Goal: Task Accomplishment & Management: Complete application form

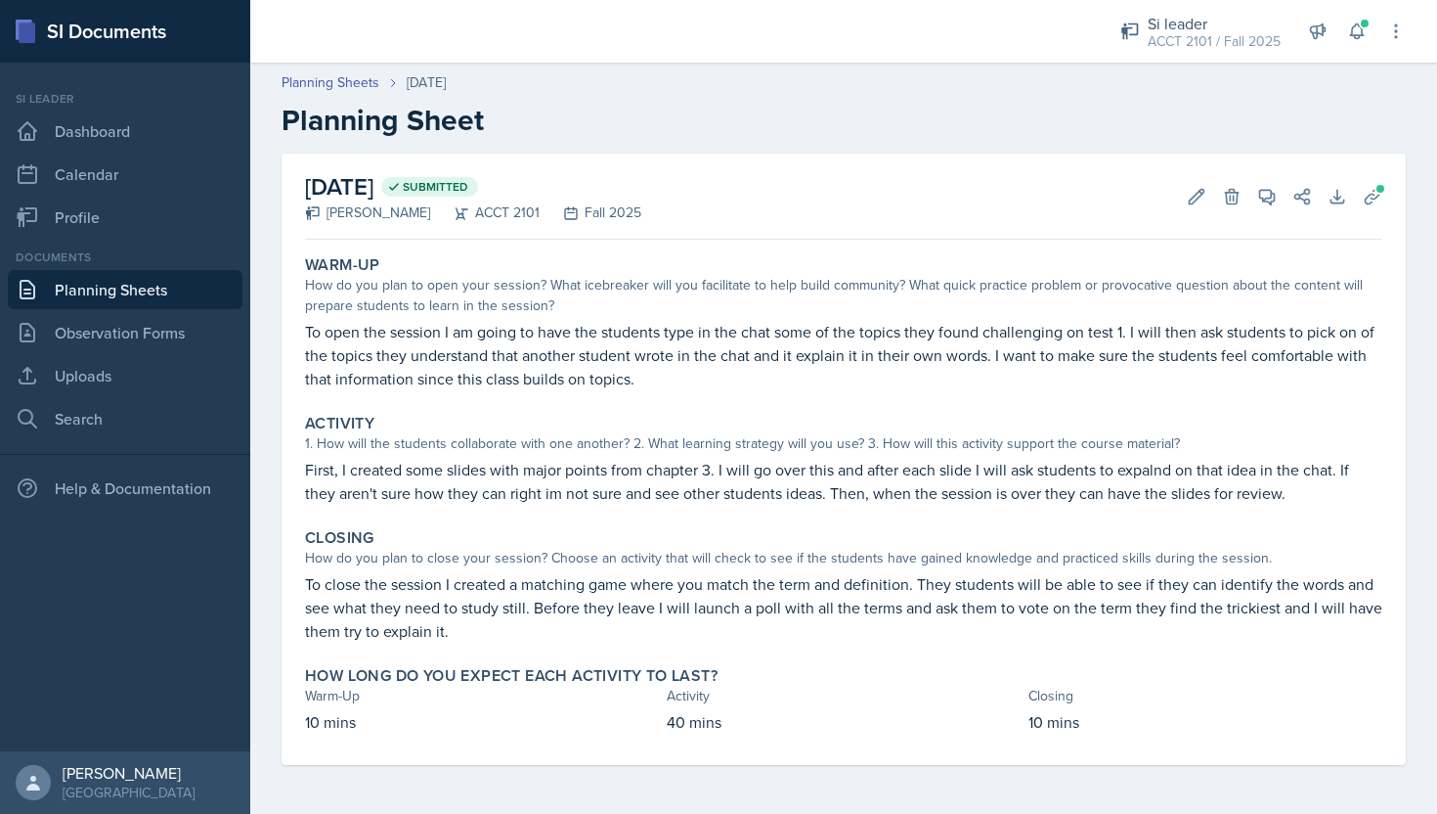
click at [152, 285] on link "Planning Sheets" at bounding box center [125, 289] width 235 height 39
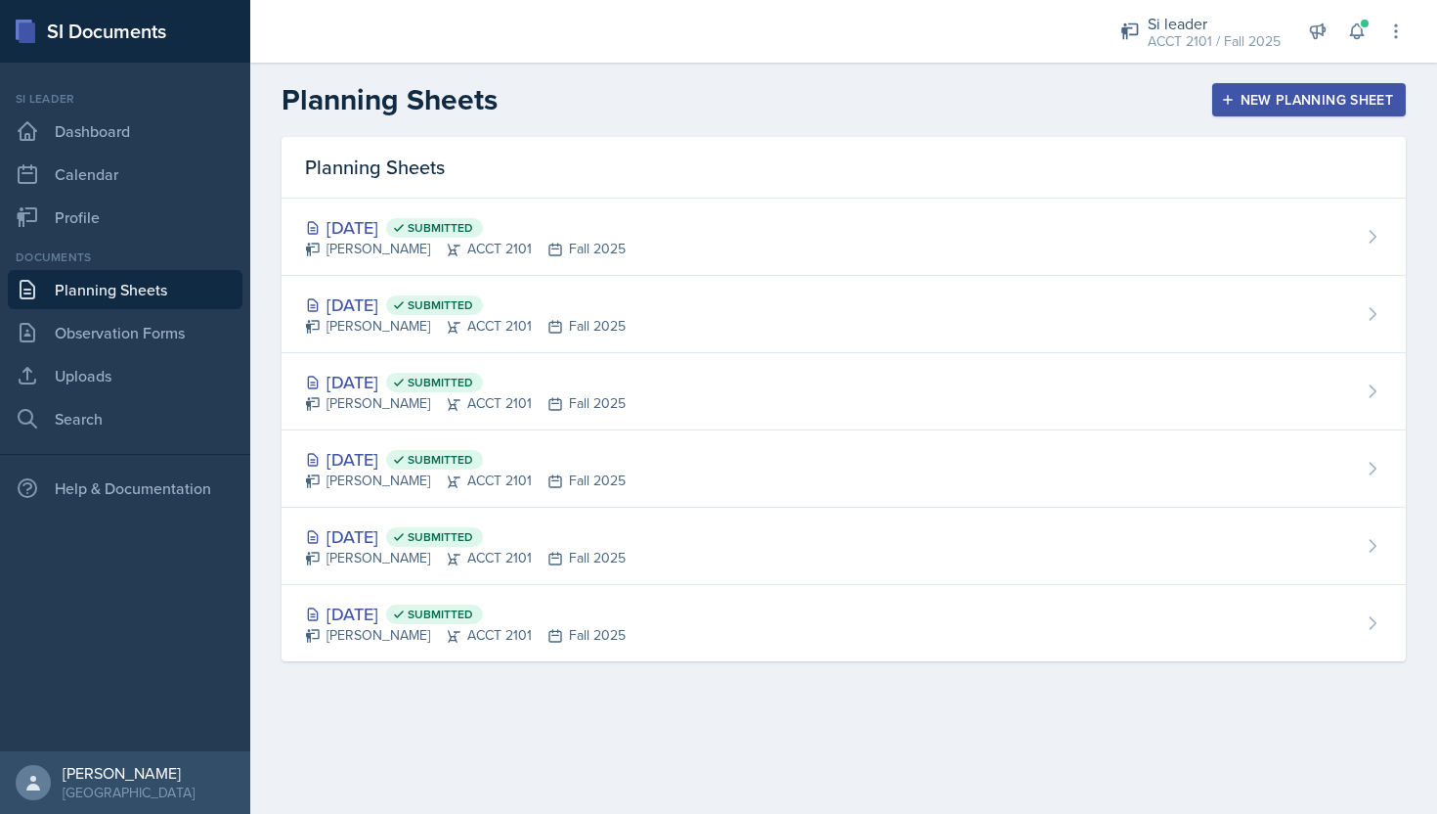
click at [1275, 107] on div "New Planning Sheet" at bounding box center [1309, 100] width 168 height 16
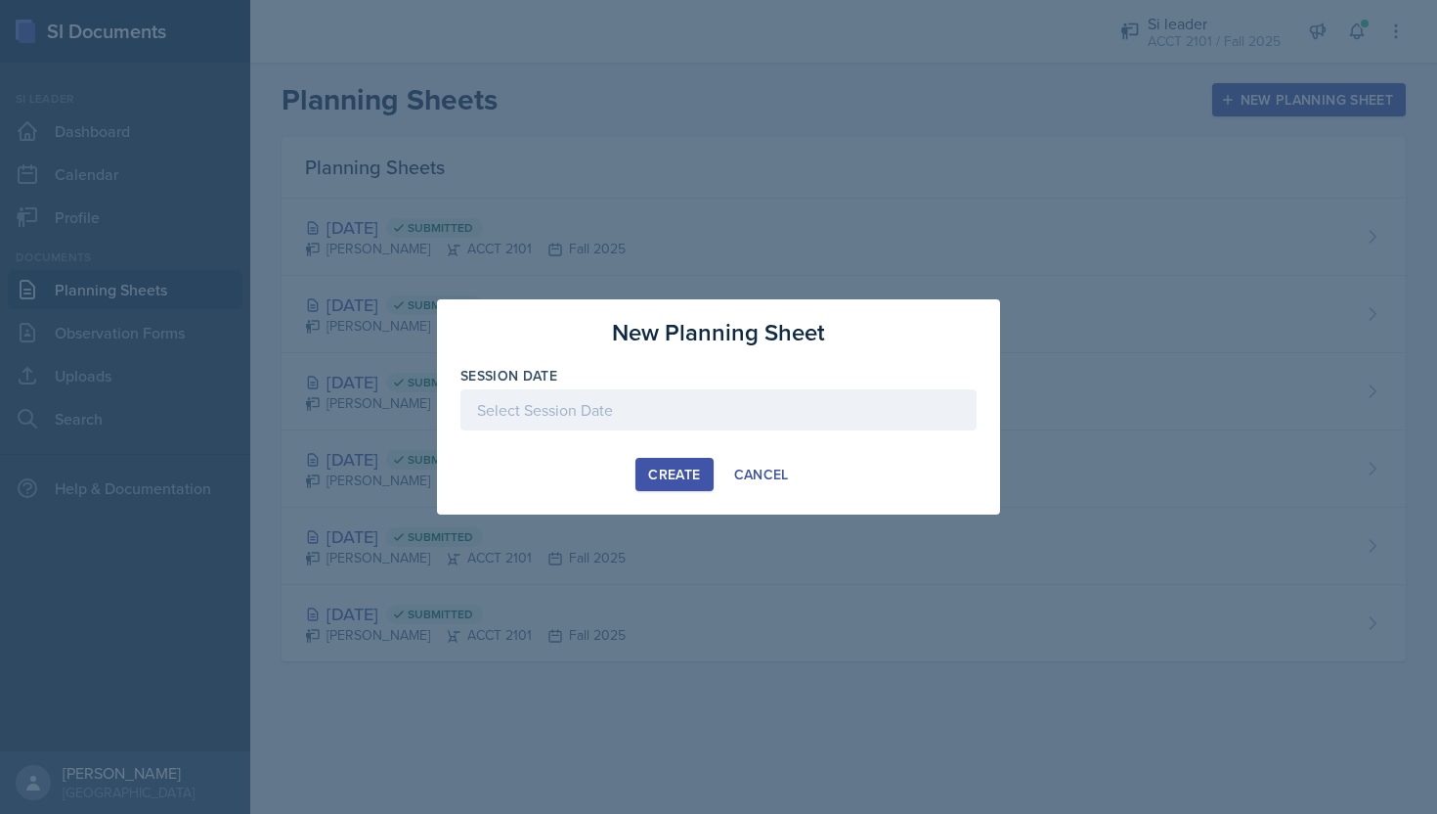
click at [637, 386] on div "Session Date" at bounding box center [719, 408] width 516 height 84
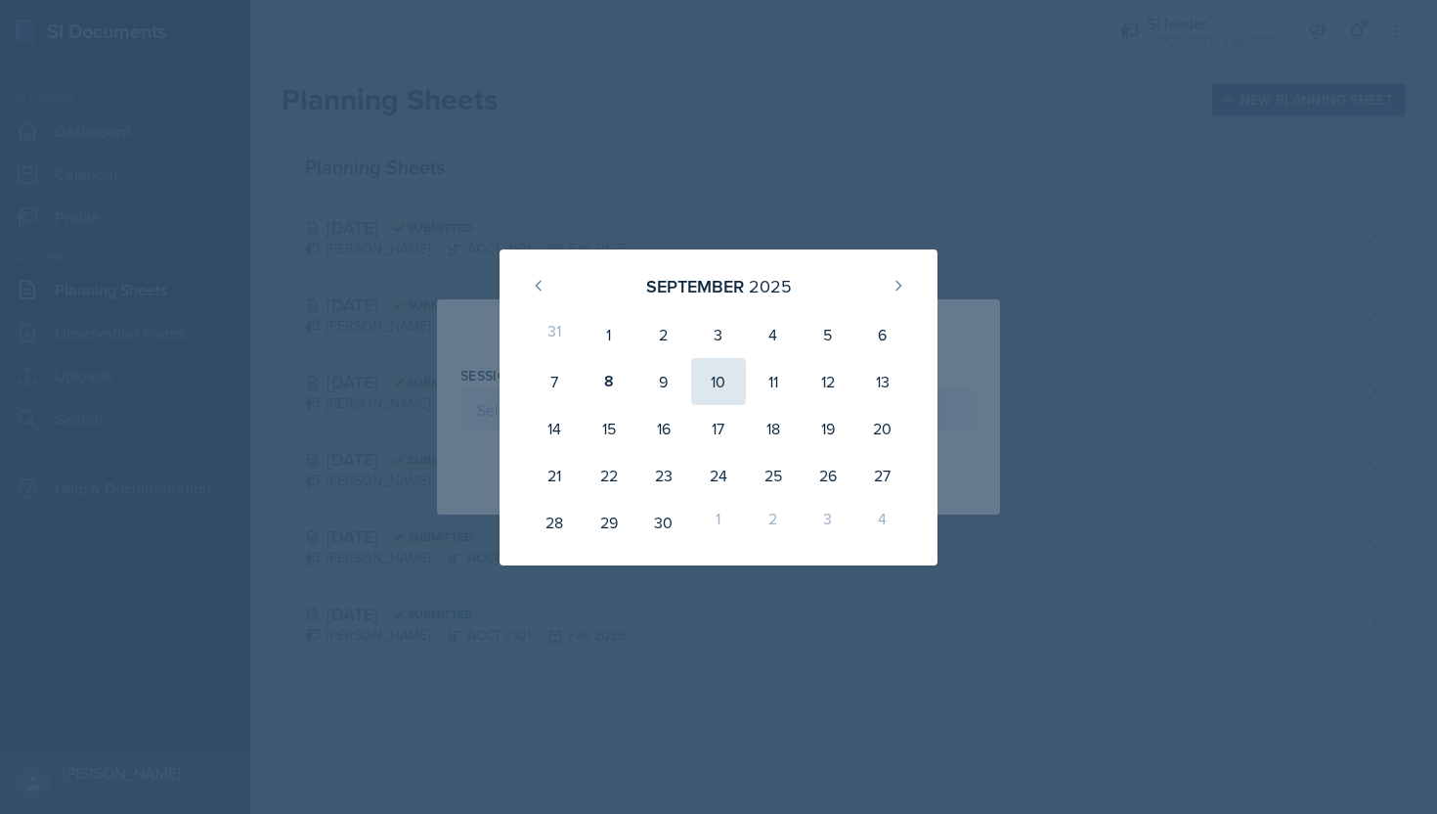
click at [736, 386] on div "10" at bounding box center [718, 381] width 55 height 47
type input "[DATE]"
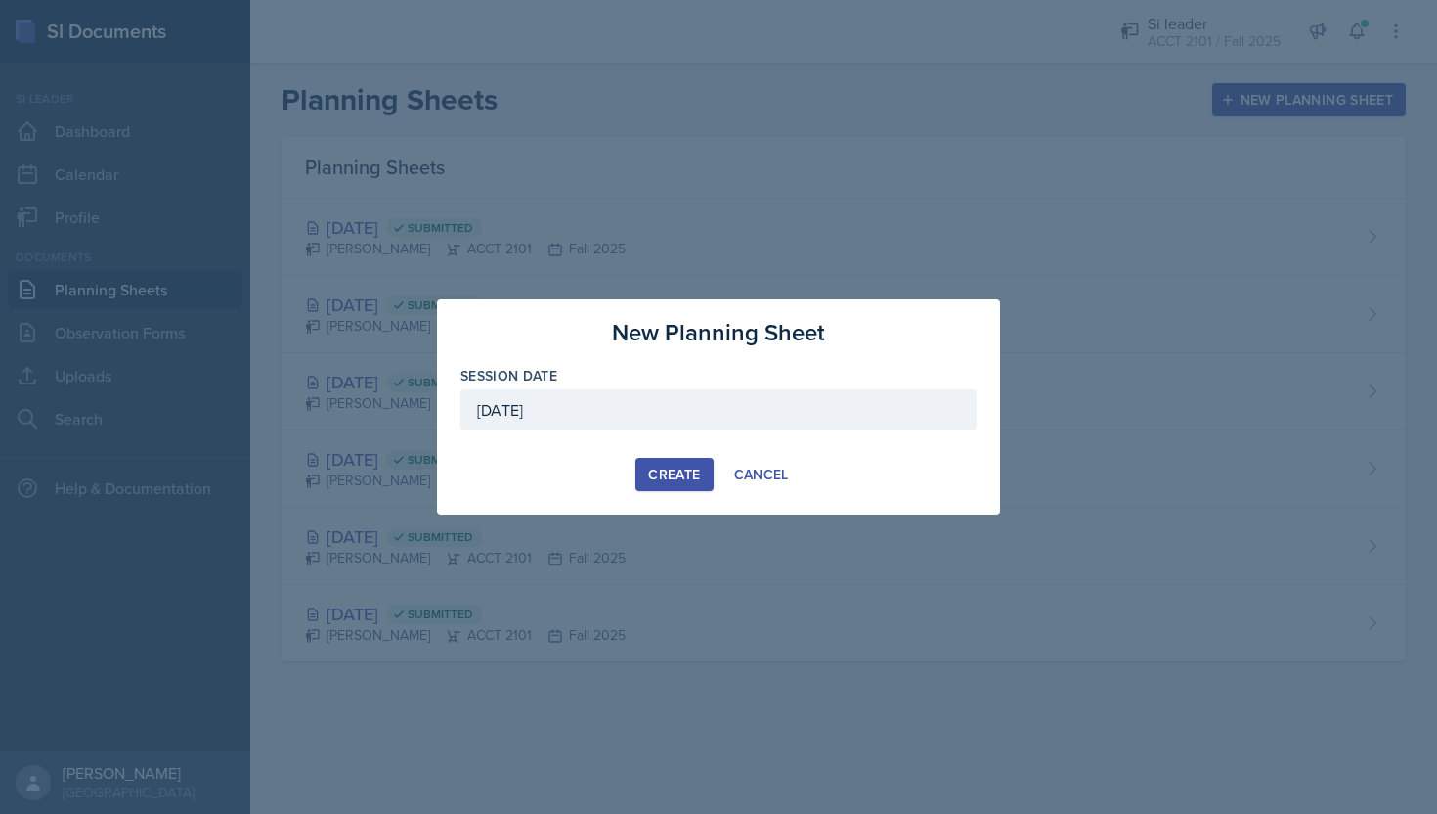
click at [683, 480] on div "Create" at bounding box center [674, 474] width 52 height 16
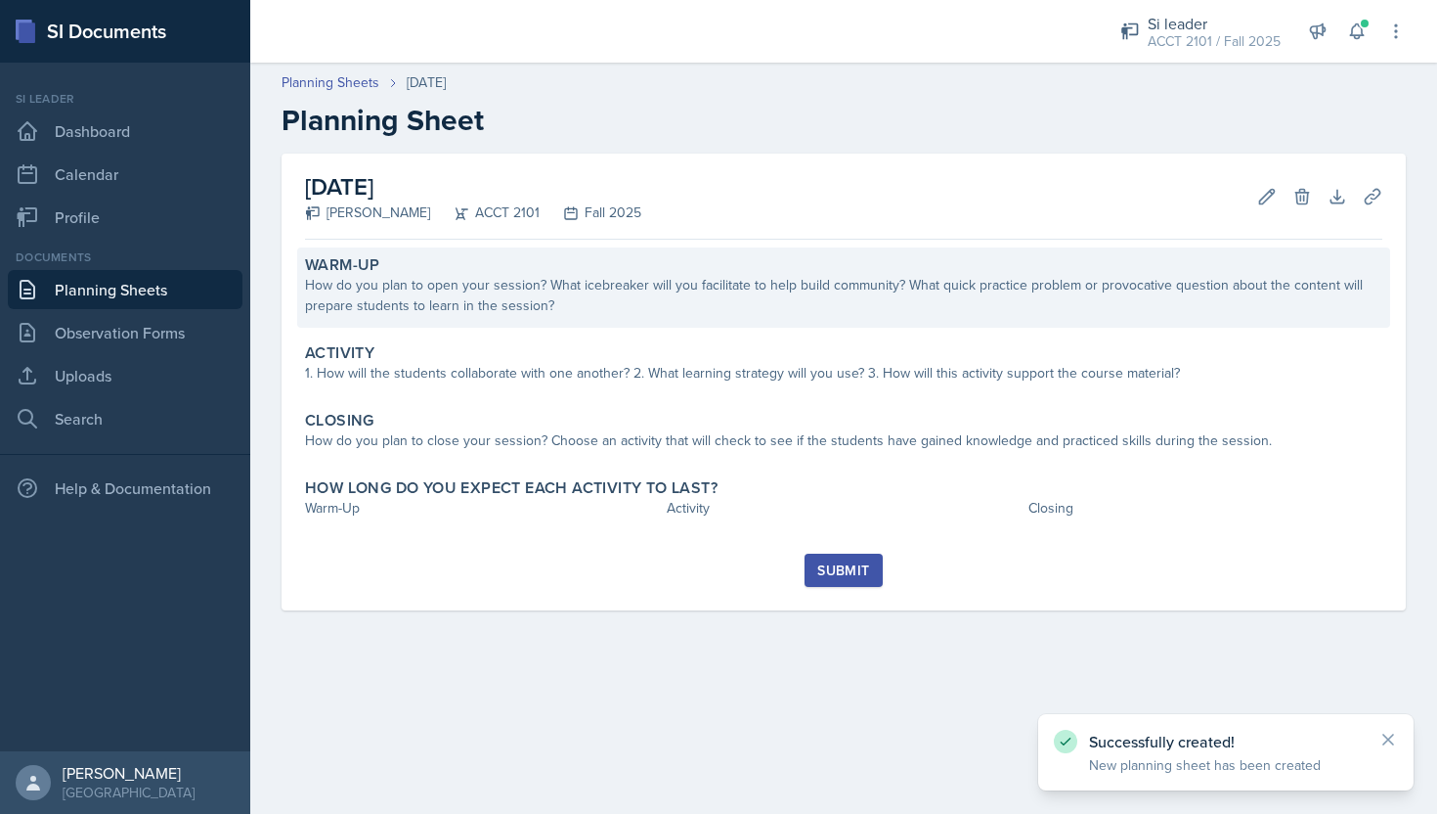
click at [764, 319] on div "Warm-Up How do you plan to open your session? What icebreaker will you facilita…" at bounding box center [843, 287] width 1093 height 80
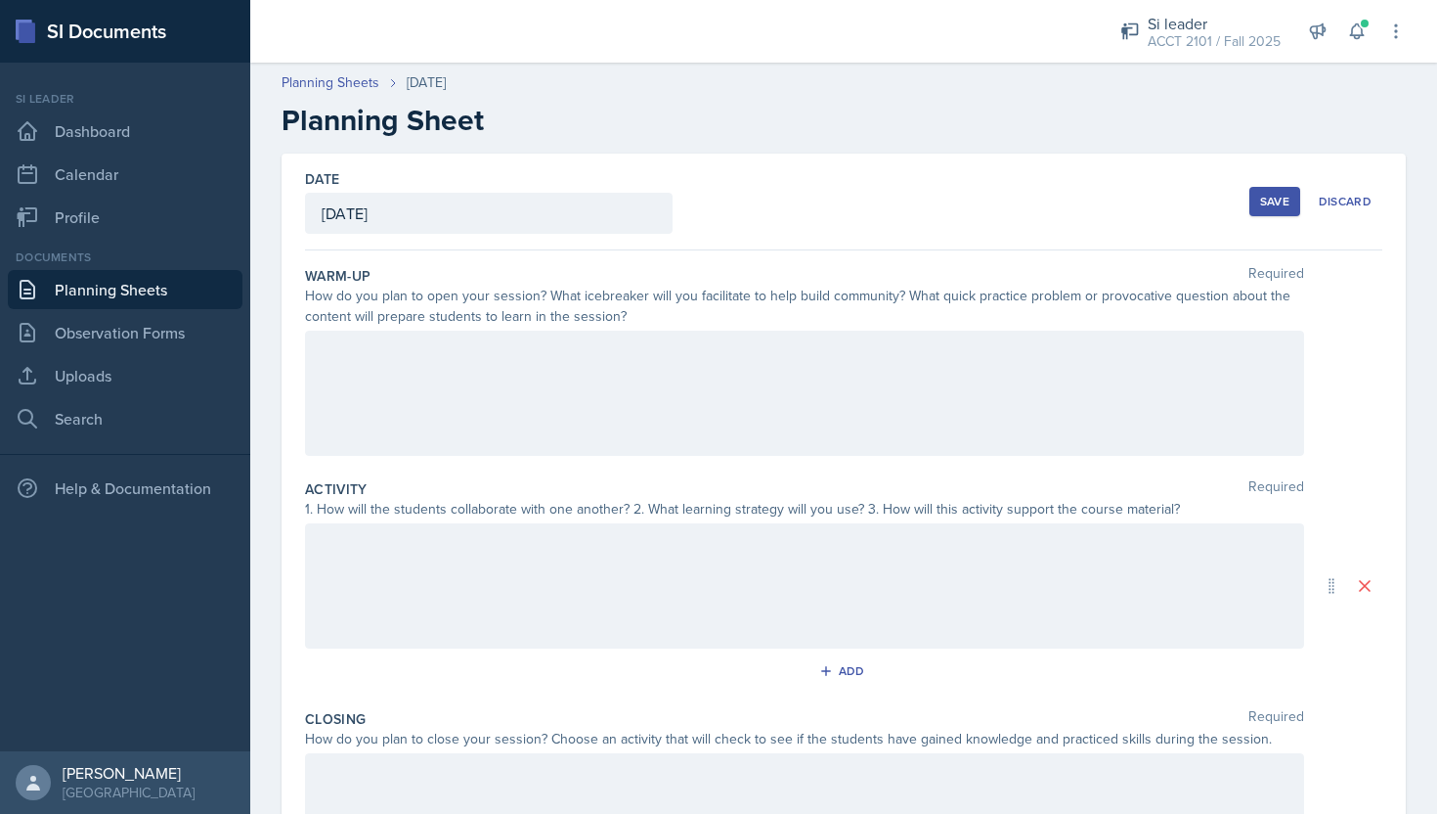
click at [480, 373] on div at bounding box center [804, 393] width 999 height 125
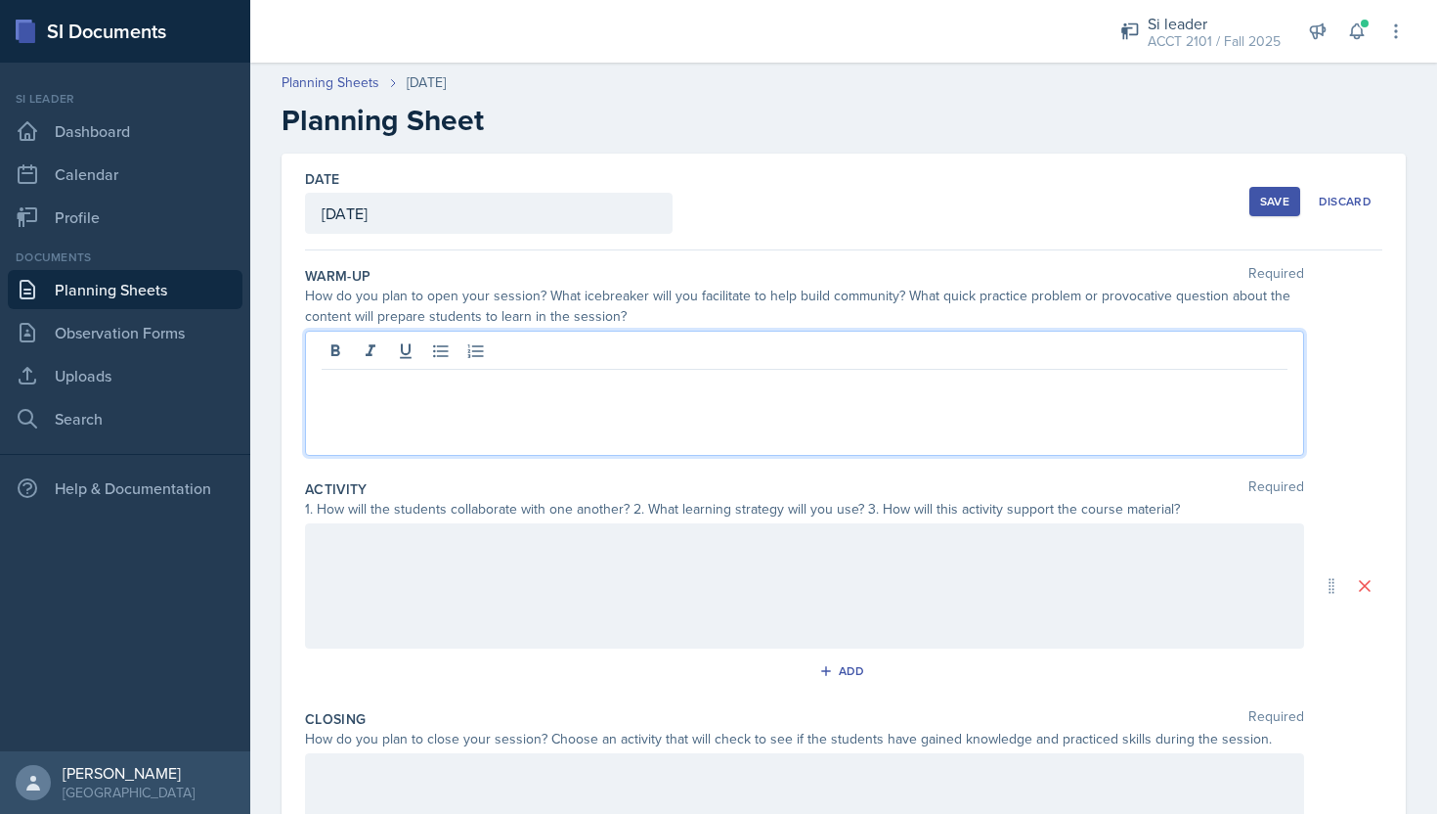
click at [615, 408] on div at bounding box center [804, 393] width 999 height 125
click at [574, 426] on div "To open the session" at bounding box center [804, 393] width 999 height 125
click at [657, 396] on p "To open the session" at bounding box center [805, 385] width 966 height 23
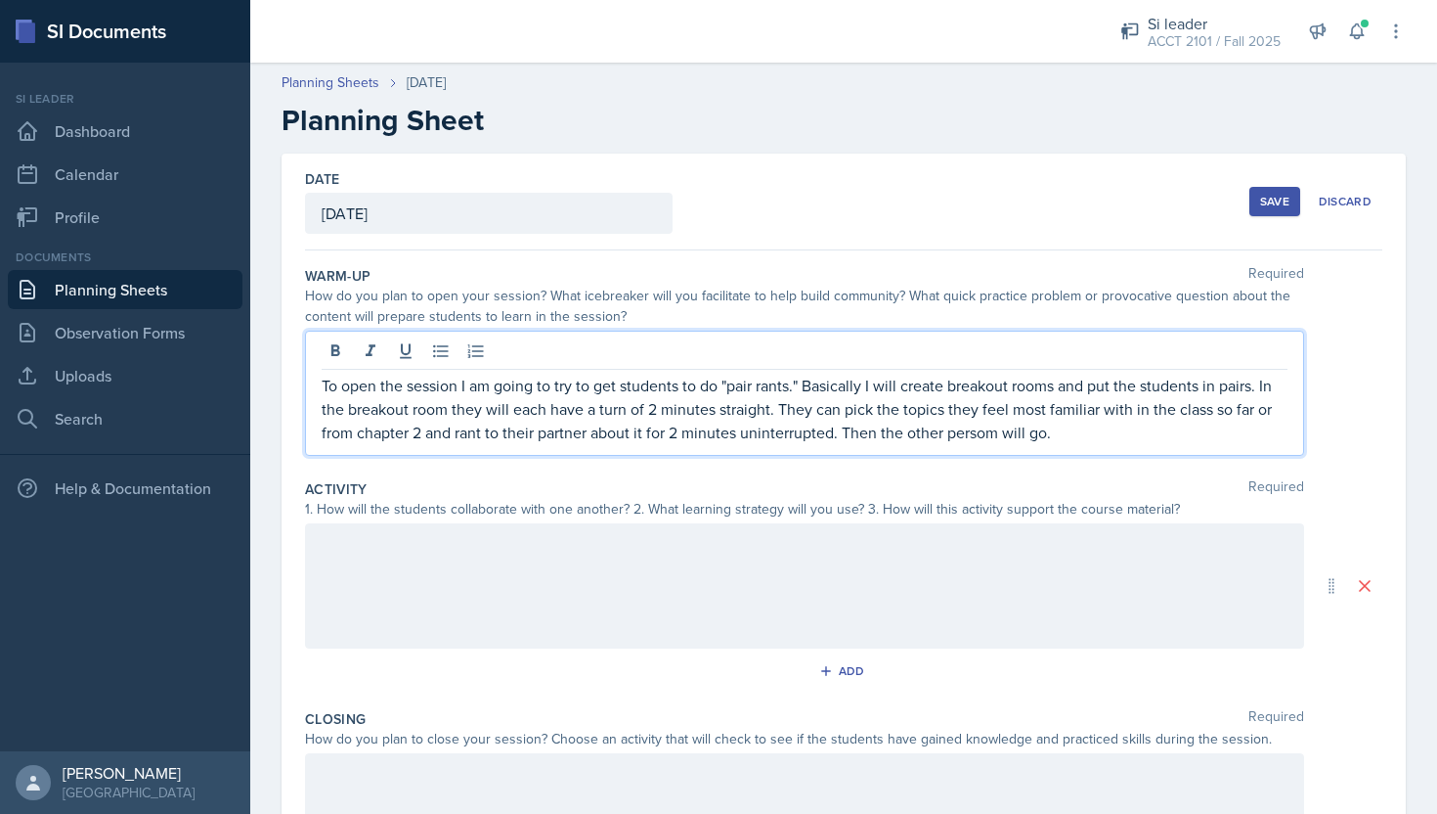
click at [977, 434] on p "To open the session I am going to try to get students to do "pair rants." Basic…" at bounding box center [805, 409] width 966 height 70
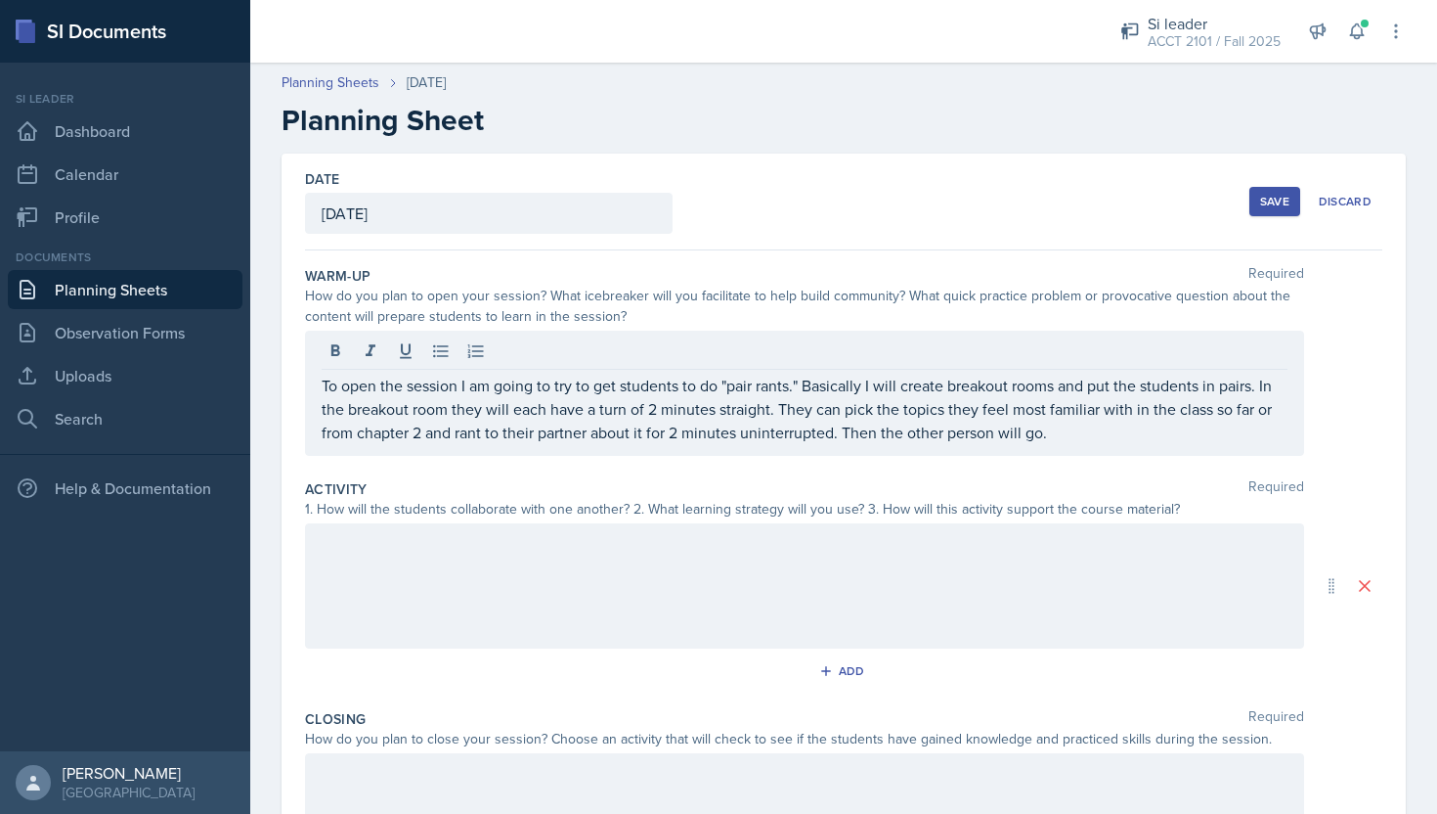
click at [693, 585] on div at bounding box center [804, 585] width 999 height 125
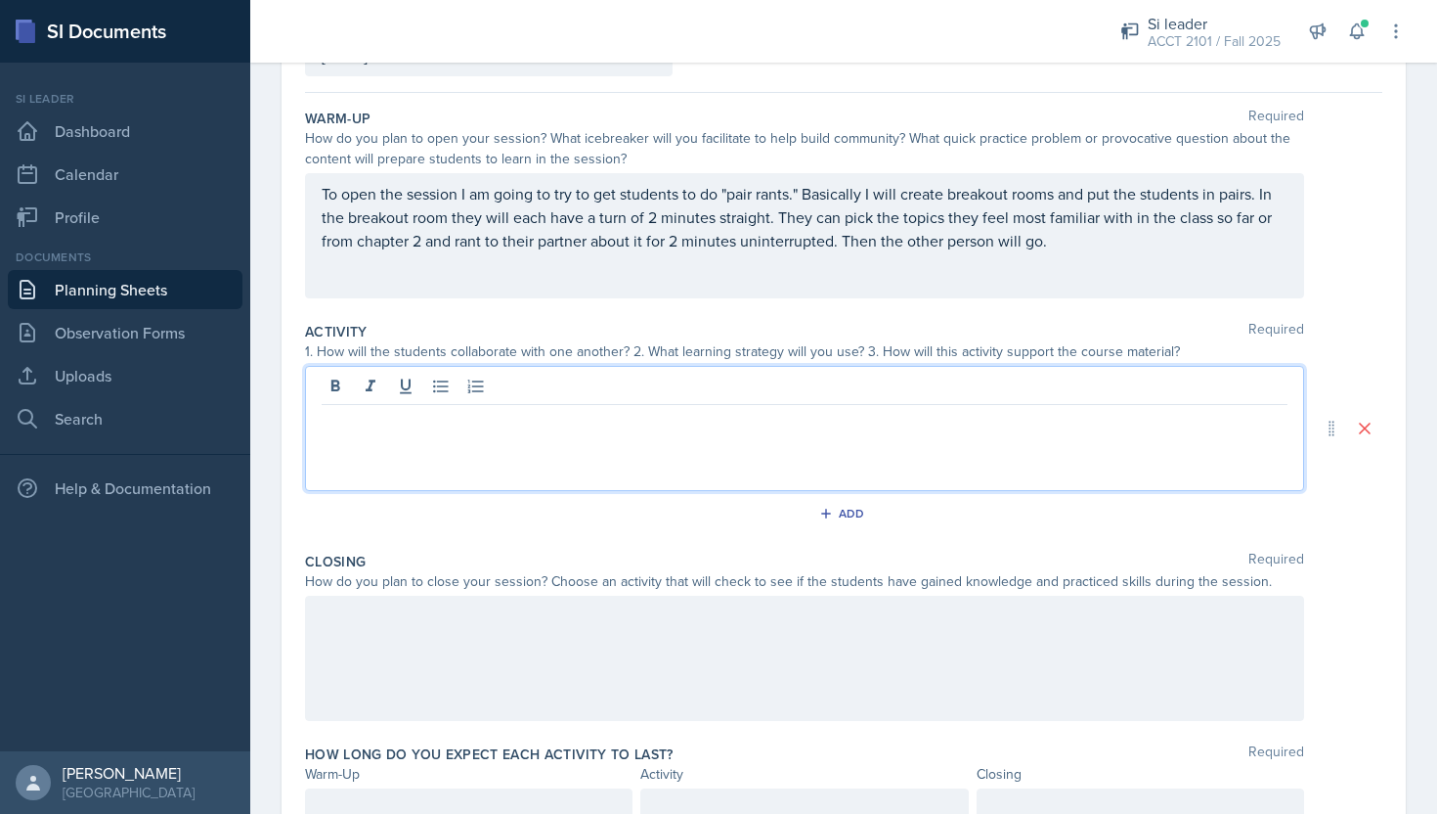
scroll to position [163, 0]
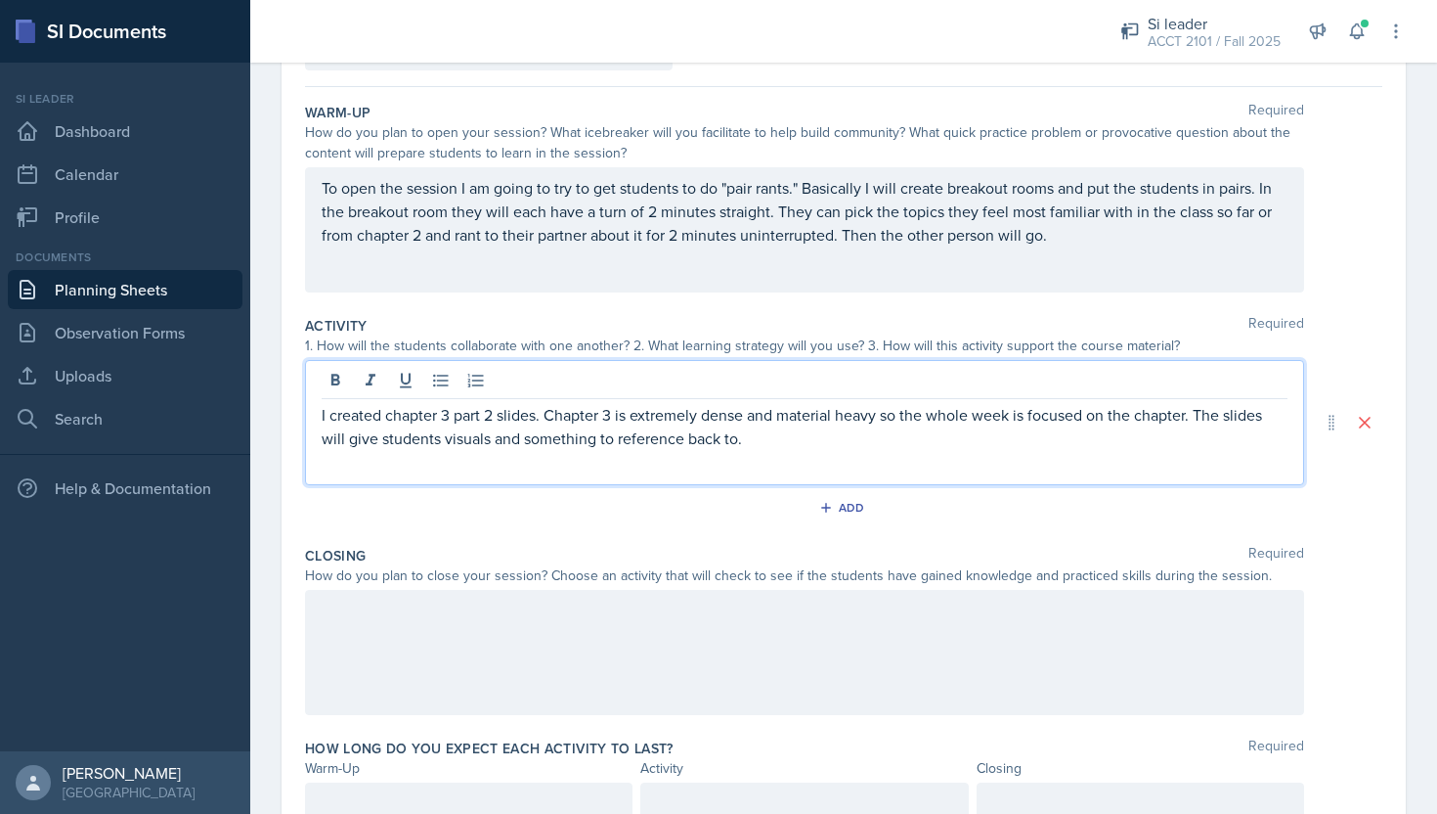
click at [784, 453] on div "I created chapter 3 part 2 slides. Chapter 3 is extremely dense and material he…" at bounding box center [804, 422] width 999 height 125
click at [774, 442] on p "I created chapter 3 part 2 slides. Chapter 3 is extremely dense and material he…" at bounding box center [805, 426] width 966 height 47
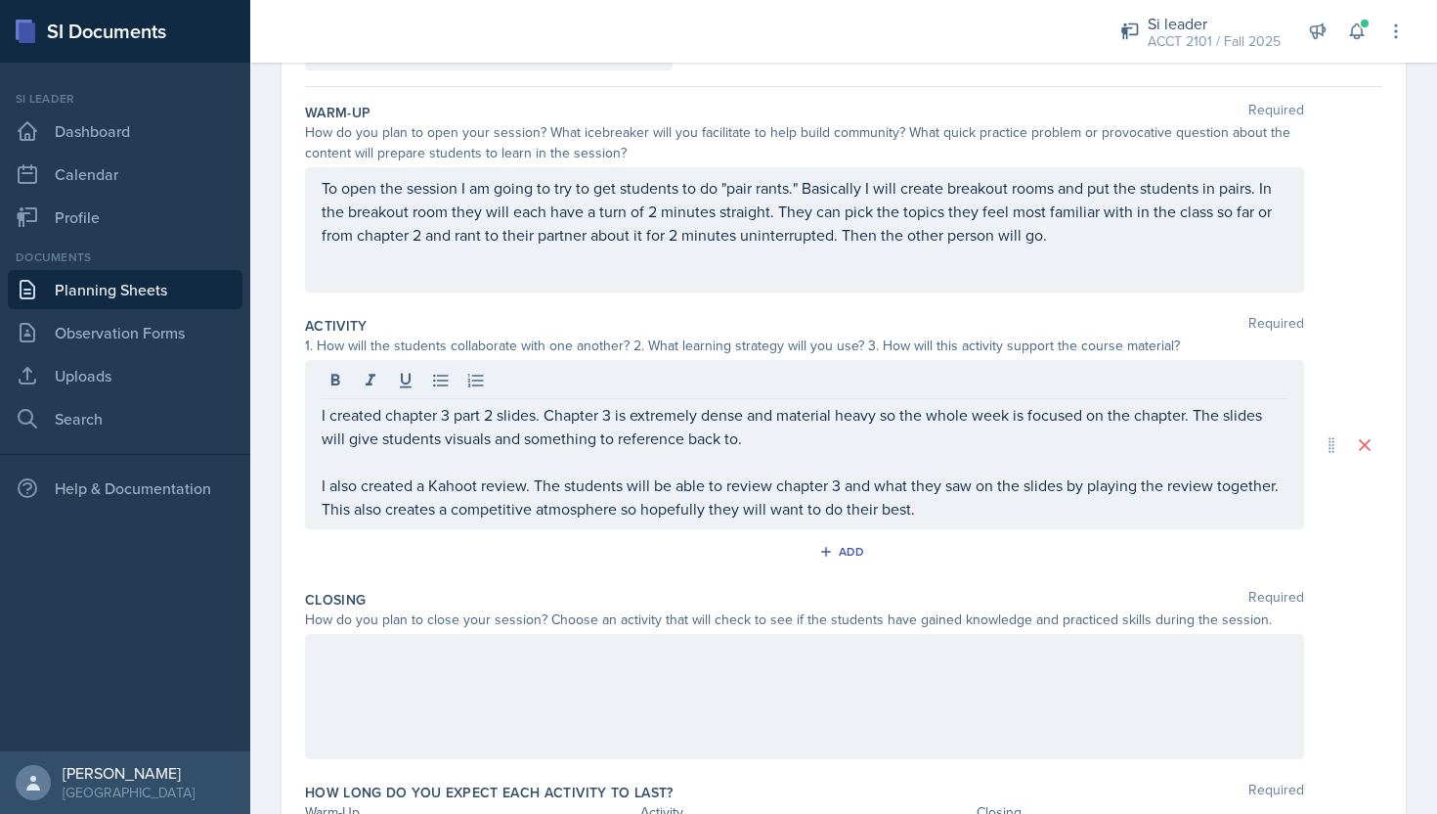
click at [758, 684] on div at bounding box center [804, 696] width 999 height 125
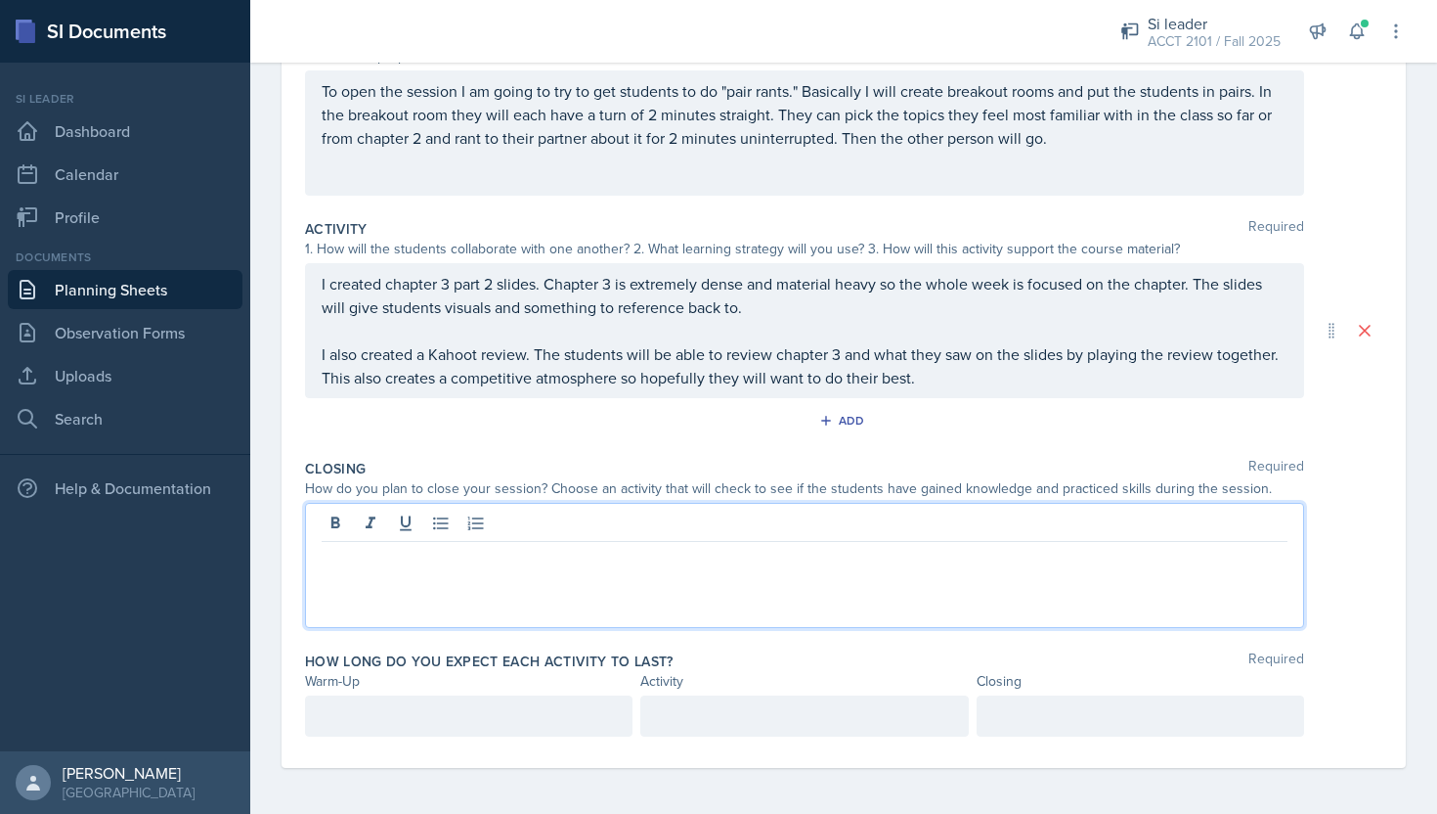
scroll to position [261, 0]
click at [808, 561] on p at bounding box center [805, 556] width 966 height 23
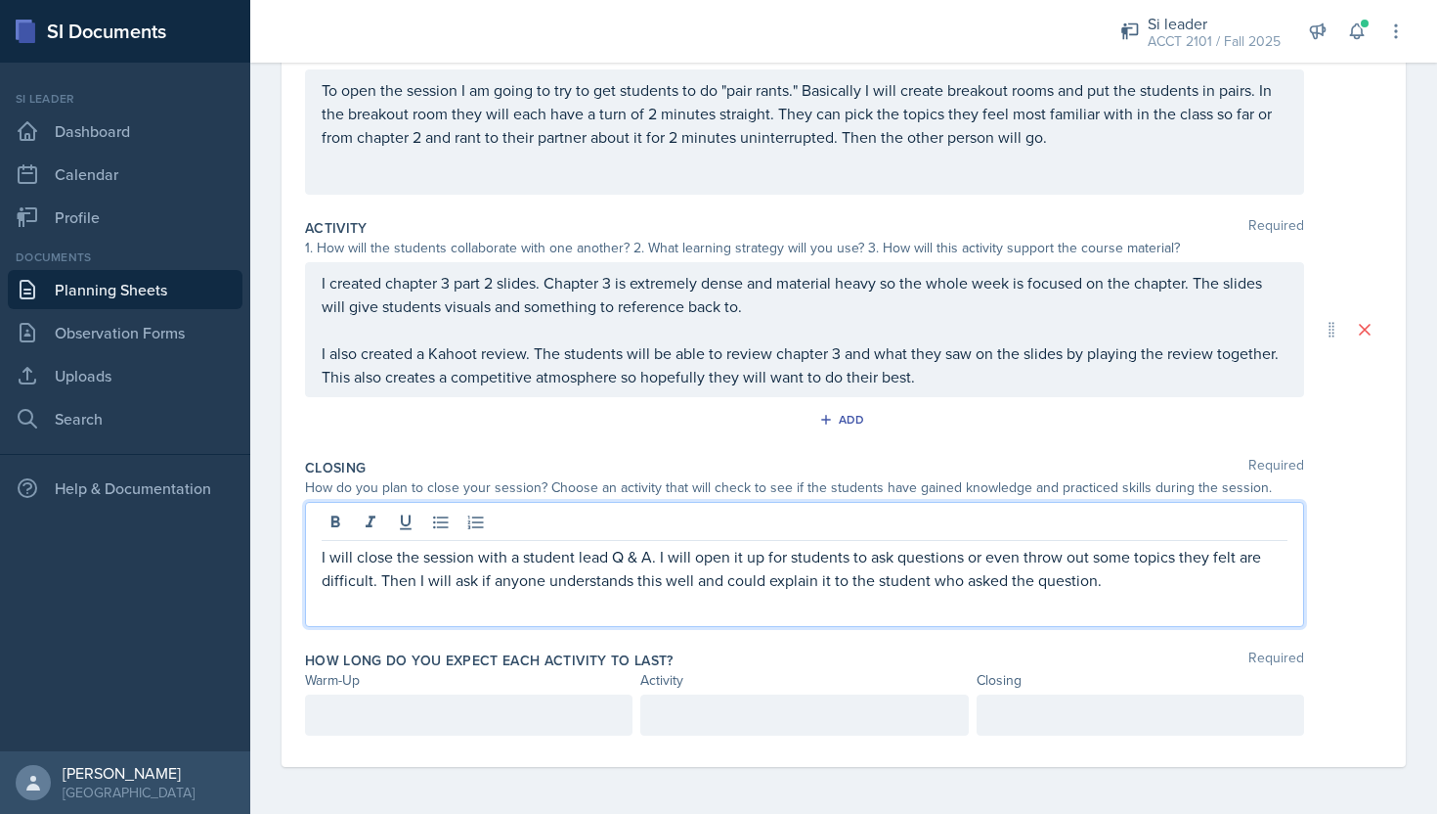
click at [459, 723] on div at bounding box center [469, 714] width 328 height 41
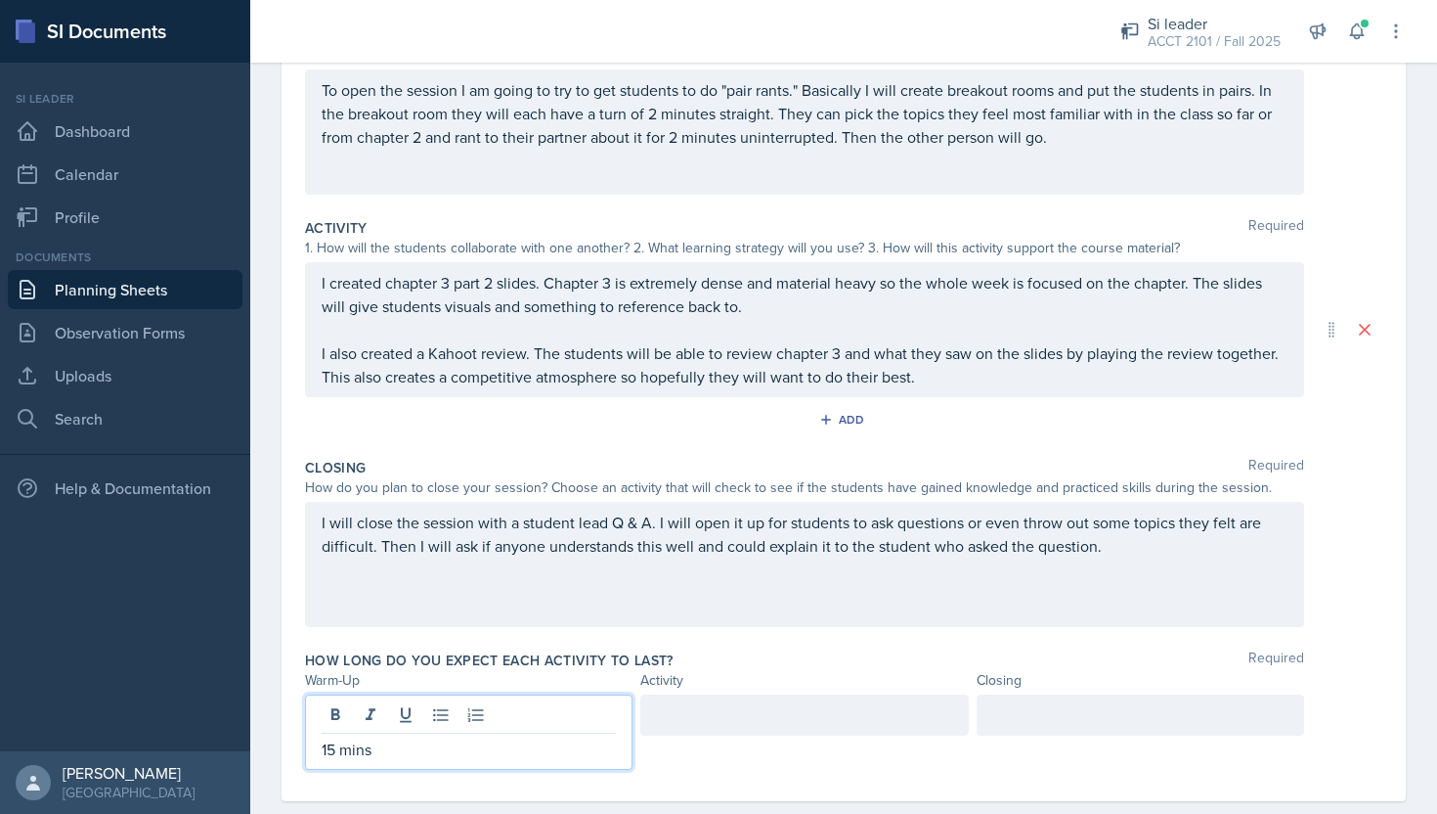
click at [785, 712] on div at bounding box center [804, 714] width 328 height 41
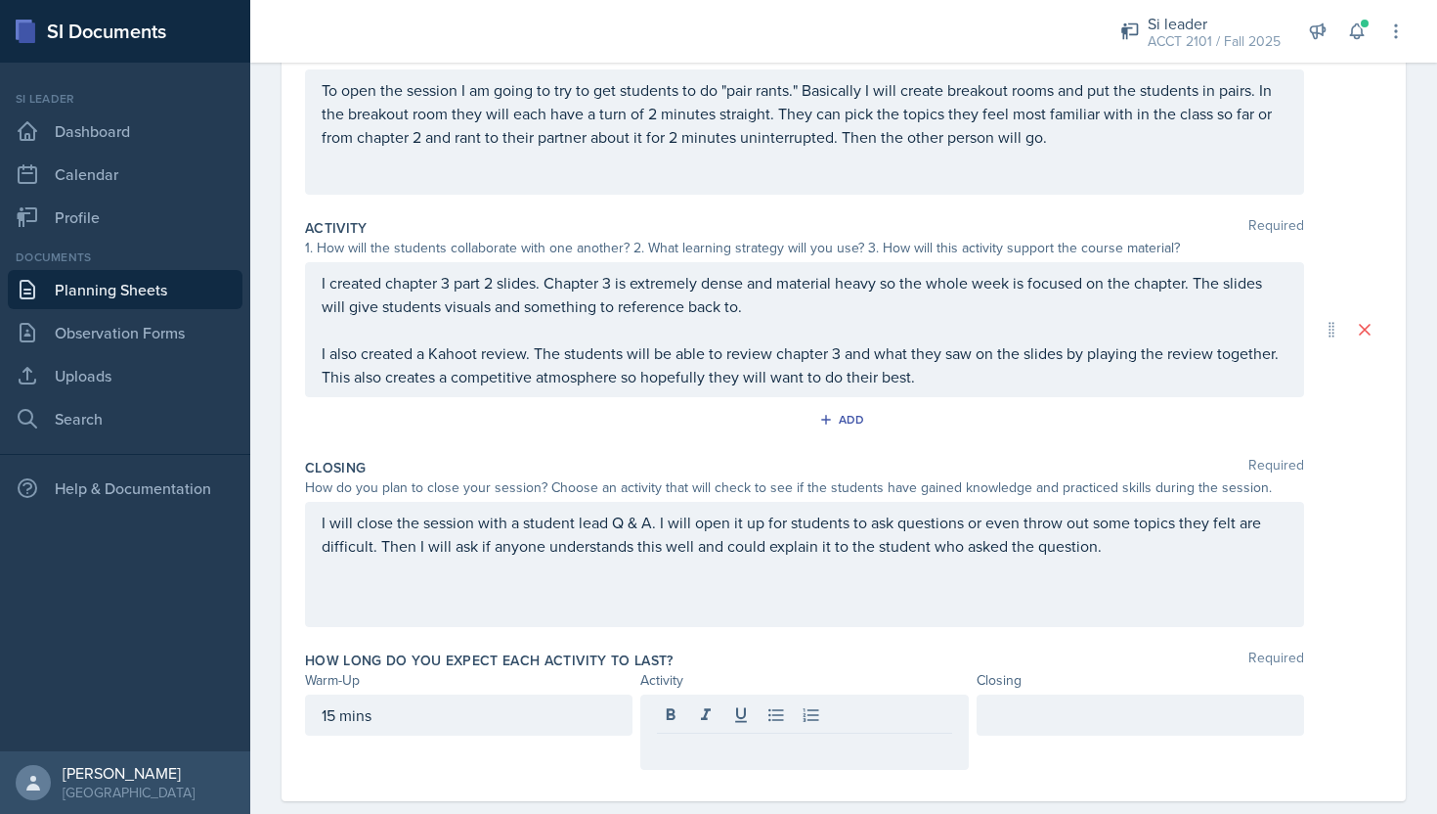
click at [787, 732] on div at bounding box center [804, 717] width 294 height 32
click at [1070, 721] on div at bounding box center [1141, 714] width 328 height 41
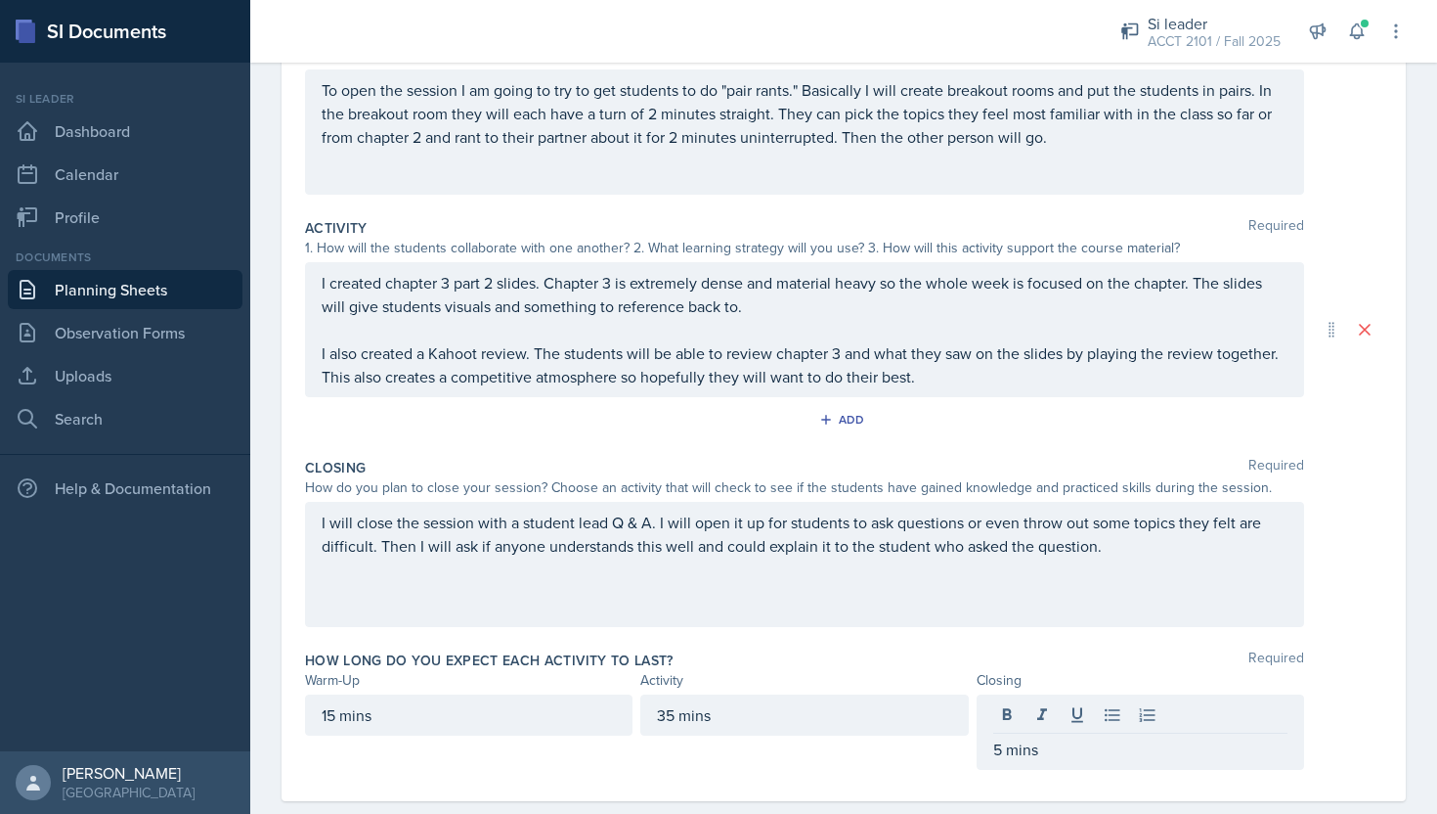
click at [1130, 641] on div "Warm-Up Required How do you plan to open your session? What icebreaker will you…" at bounding box center [844, 395] width 1078 height 812
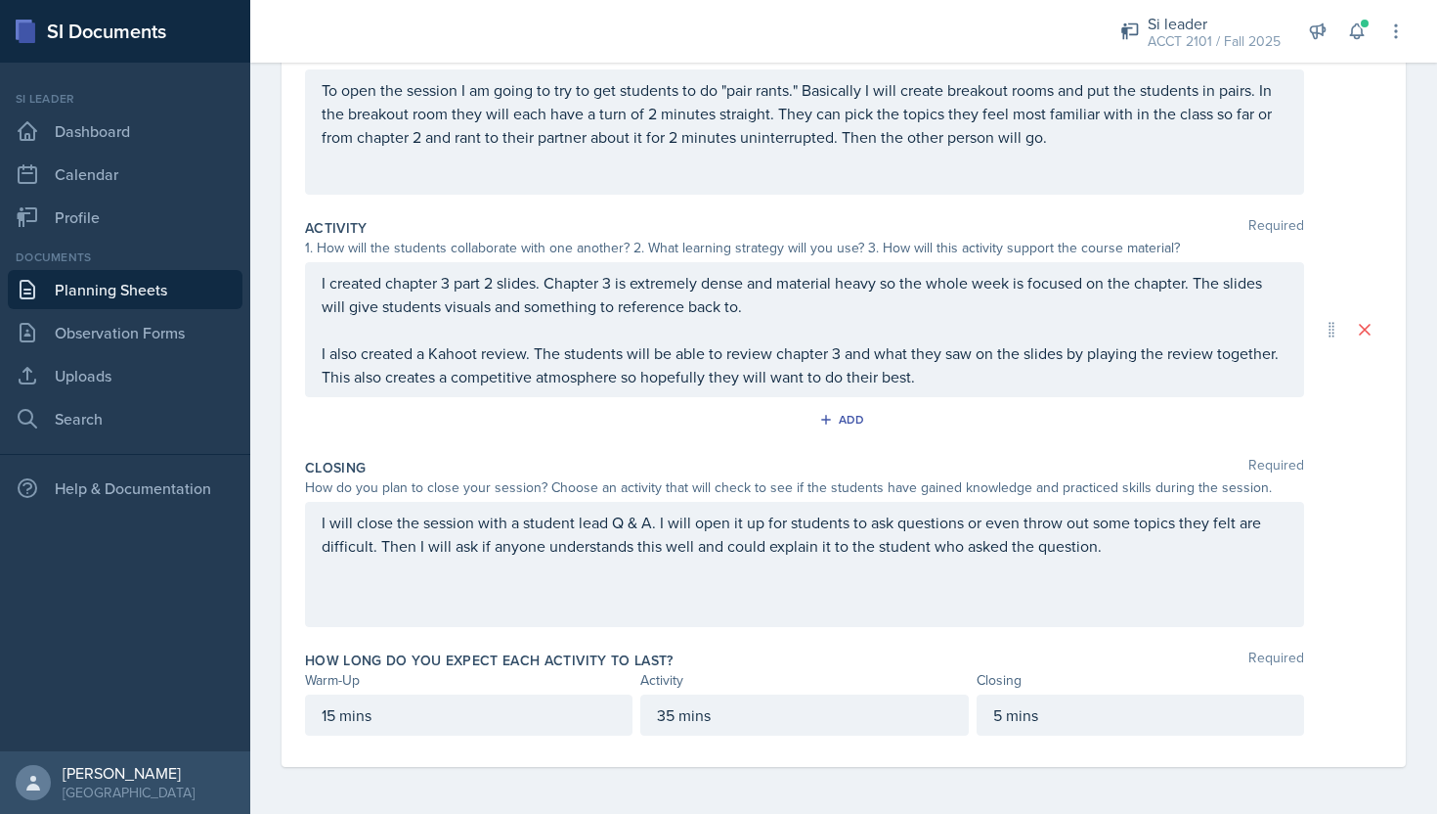
scroll to position [0, 0]
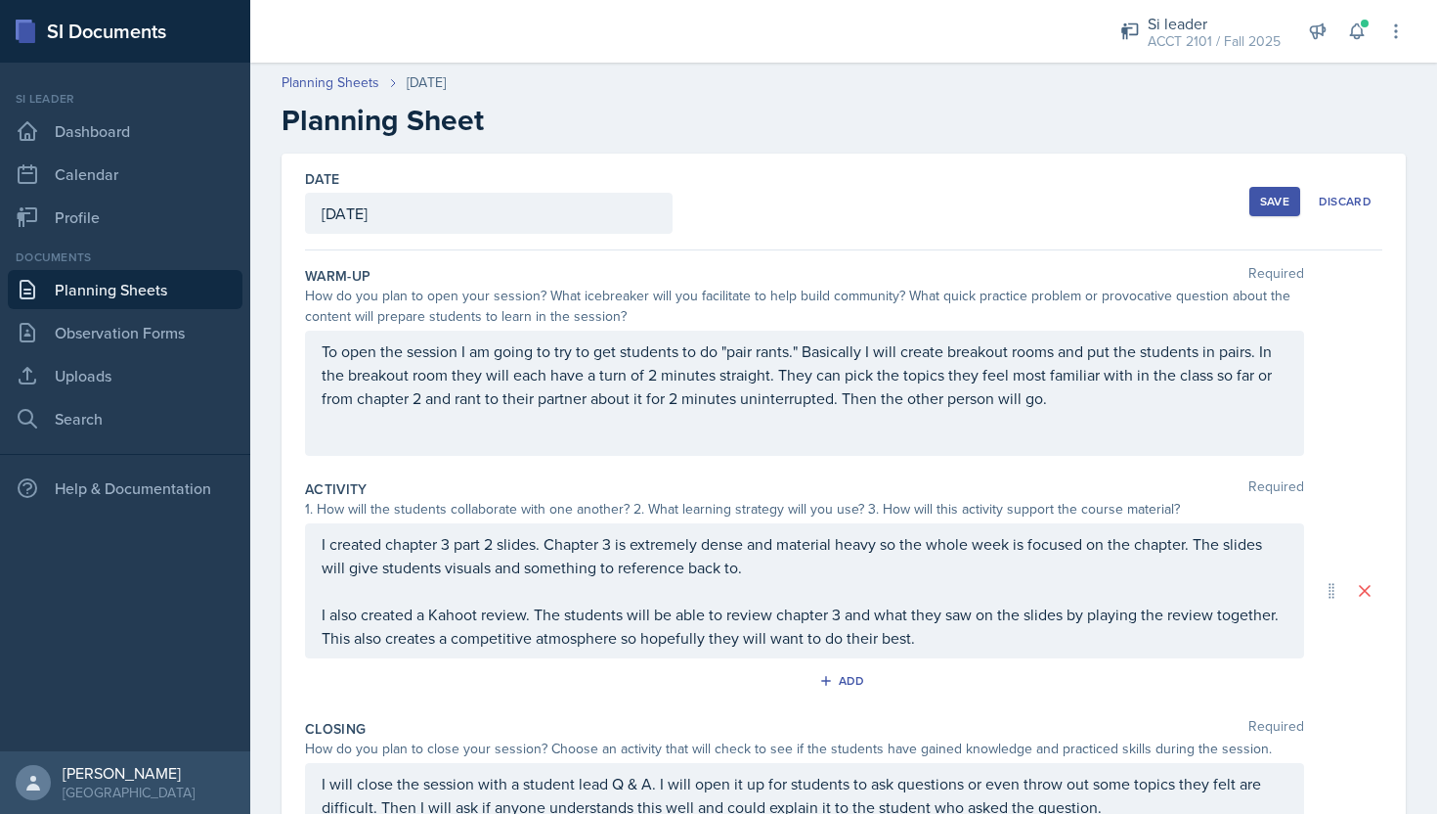
click at [1269, 214] on button "Save" at bounding box center [1275, 201] width 51 height 29
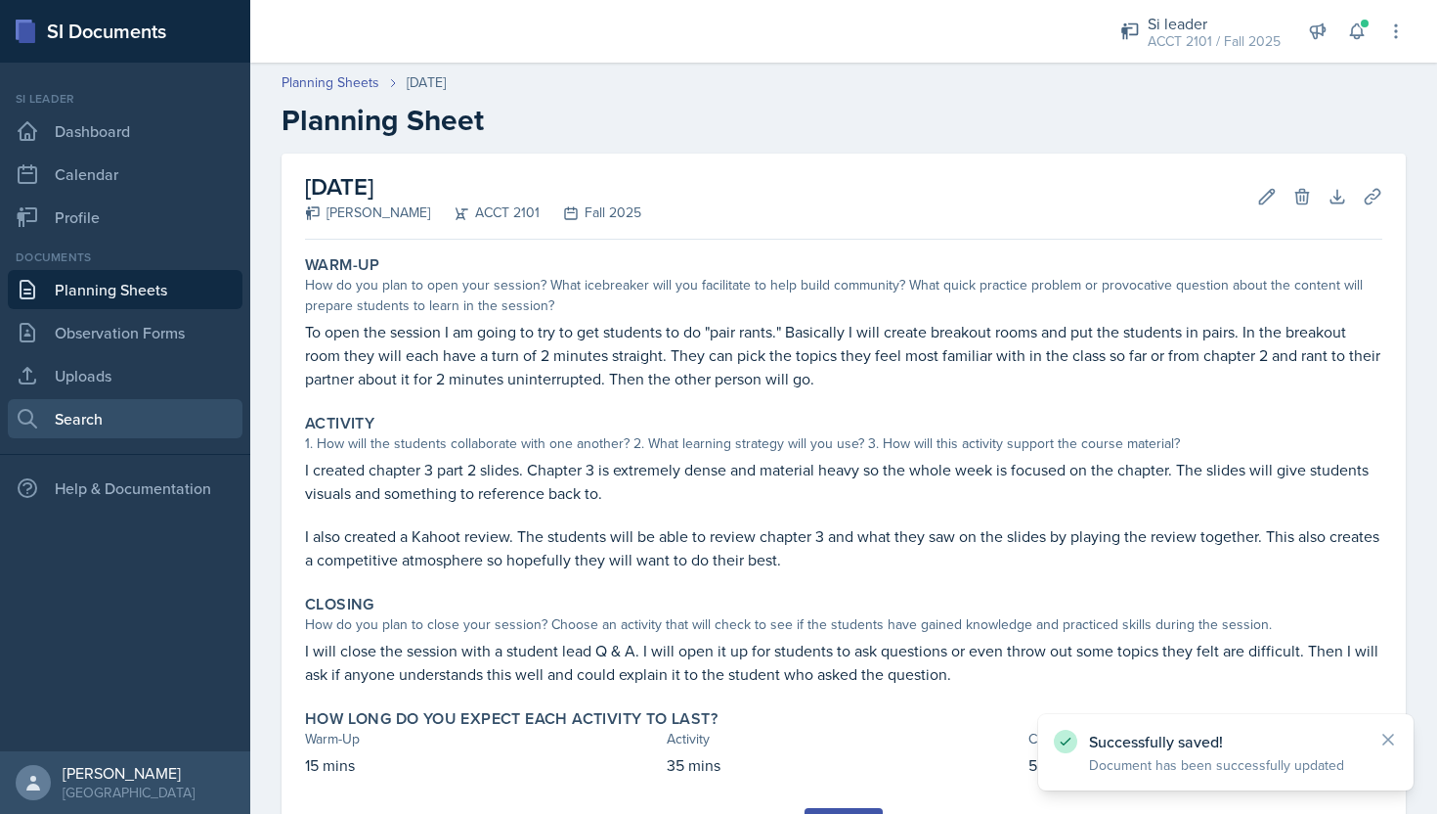
click at [169, 419] on link "Search" at bounding box center [125, 418] width 235 height 39
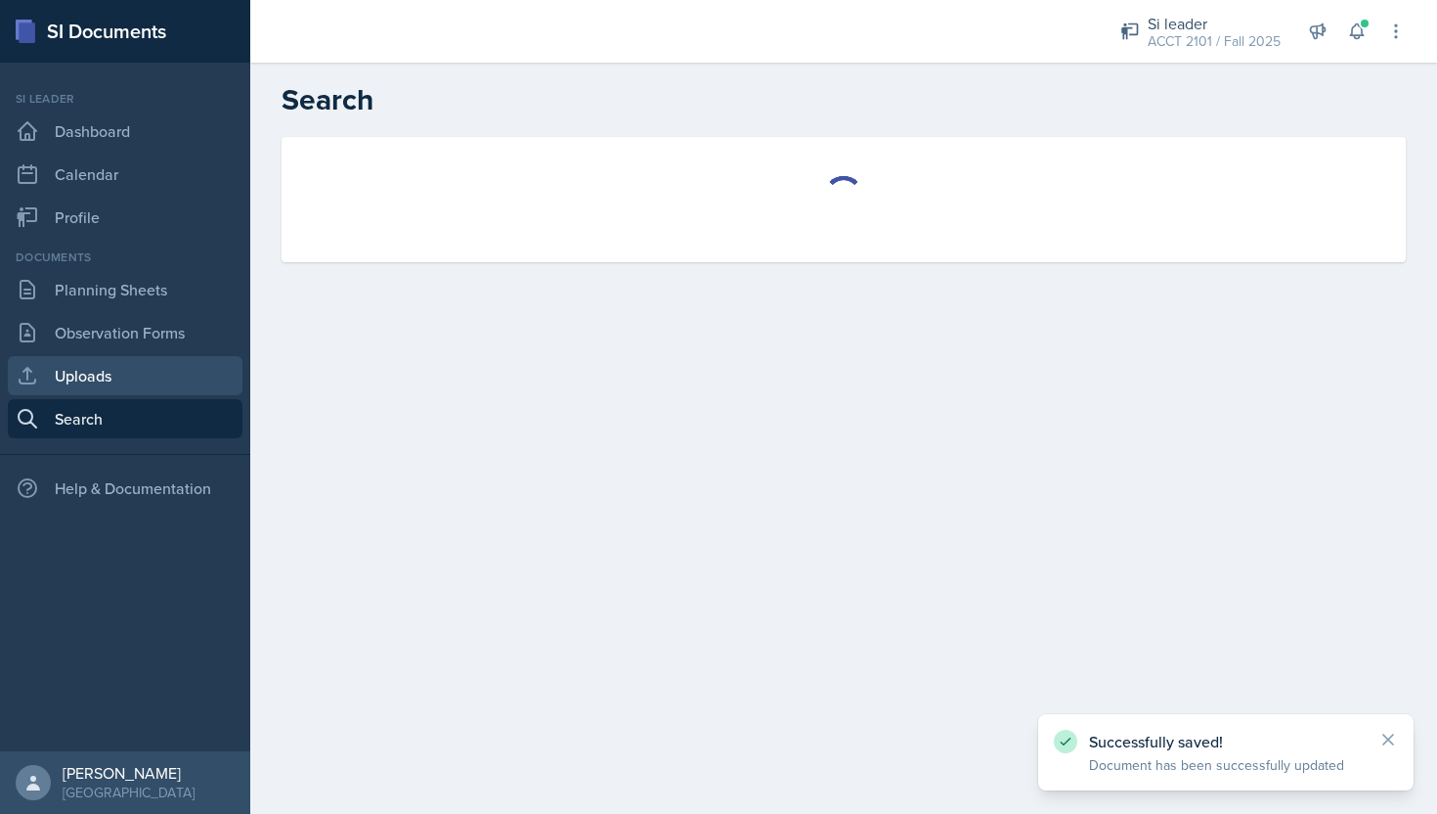
select select "all"
select select "1"
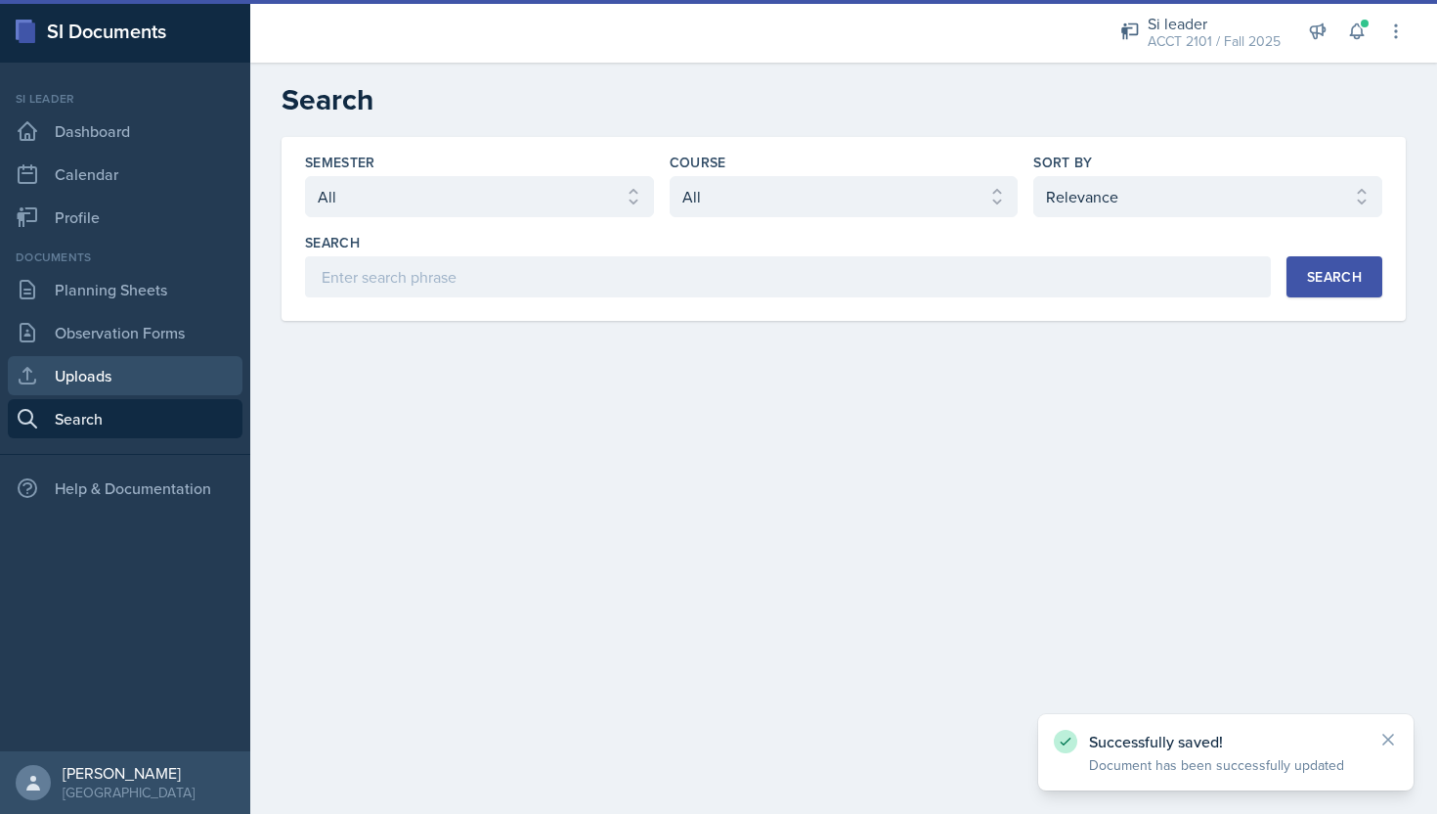
click at [169, 373] on link "Uploads" at bounding box center [125, 375] width 235 height 39
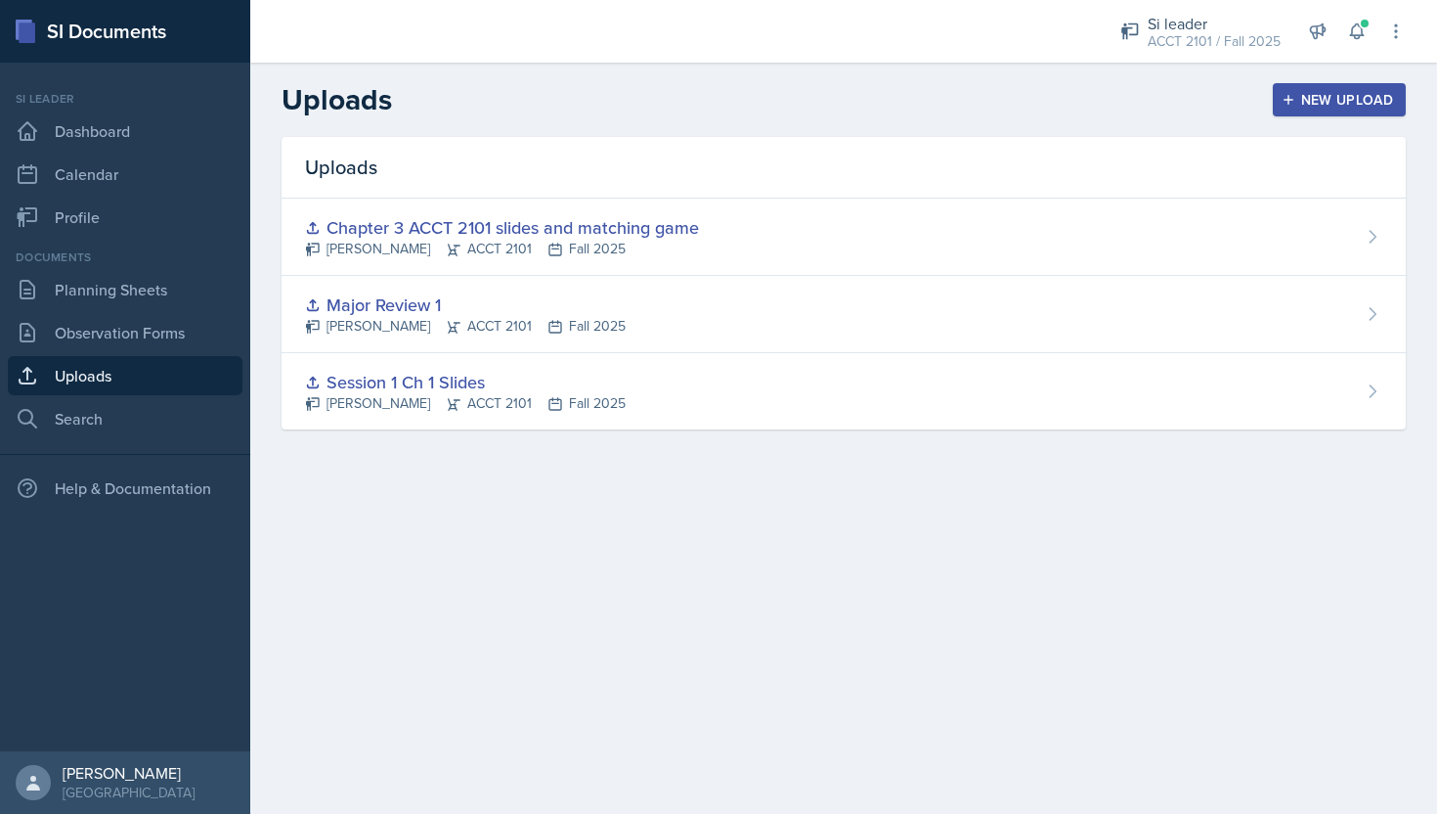
click at [1388, 92] on div "New Upload" at bounding box center [1340, 100] width 109 height 16
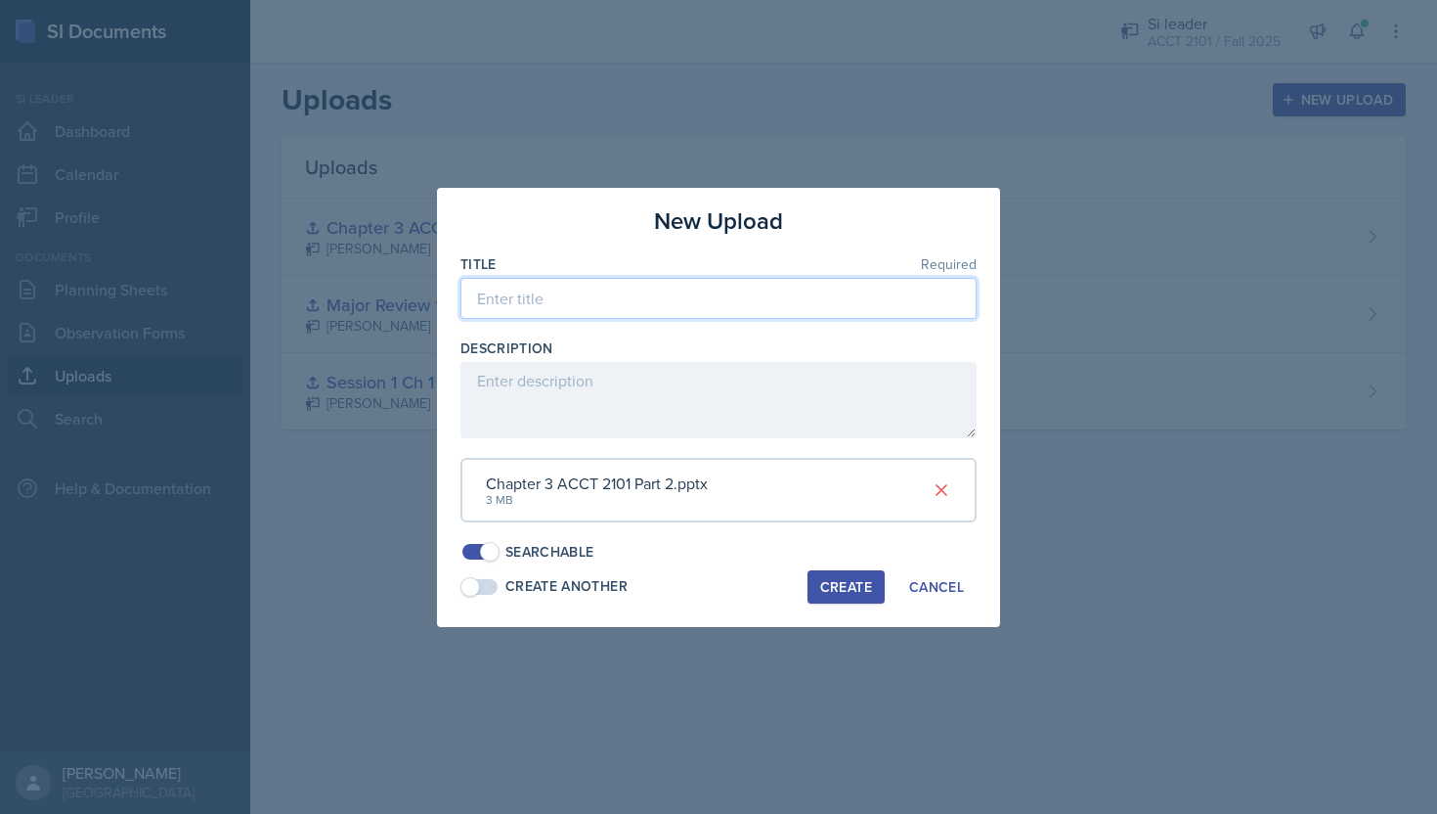
click at [683, 290] on input at bounding box center [719, 298] width 516 height 41
type input "Chapter 3 part 2 ACCT 2101 w Kahoot"
click at [847, 581] on div "Create" at bounding box center [846, 587] width 52 height 16
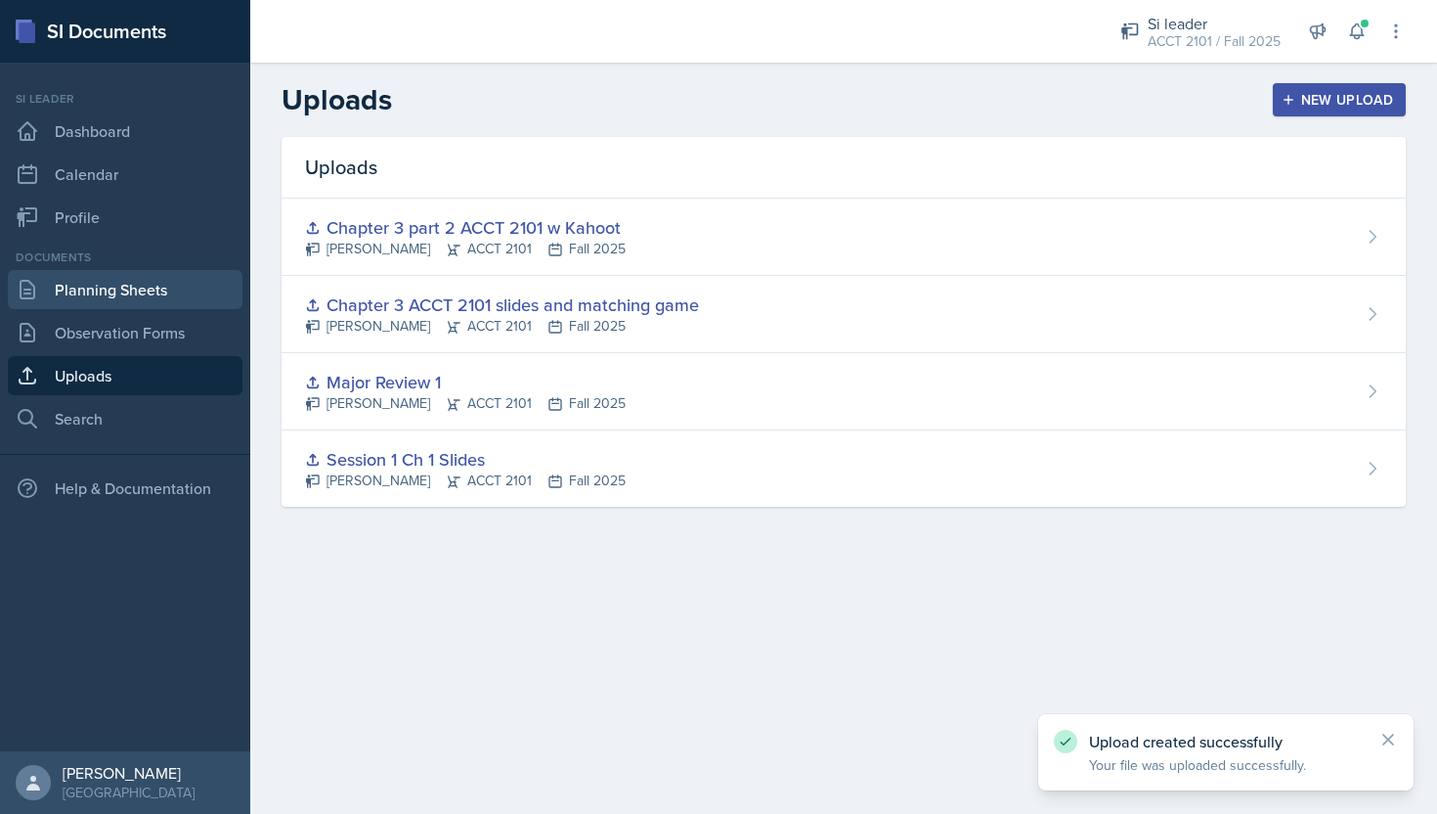
click at [166, 280] on link "Planning Sheets" at bounding box center [125, 289] width 235 height 39
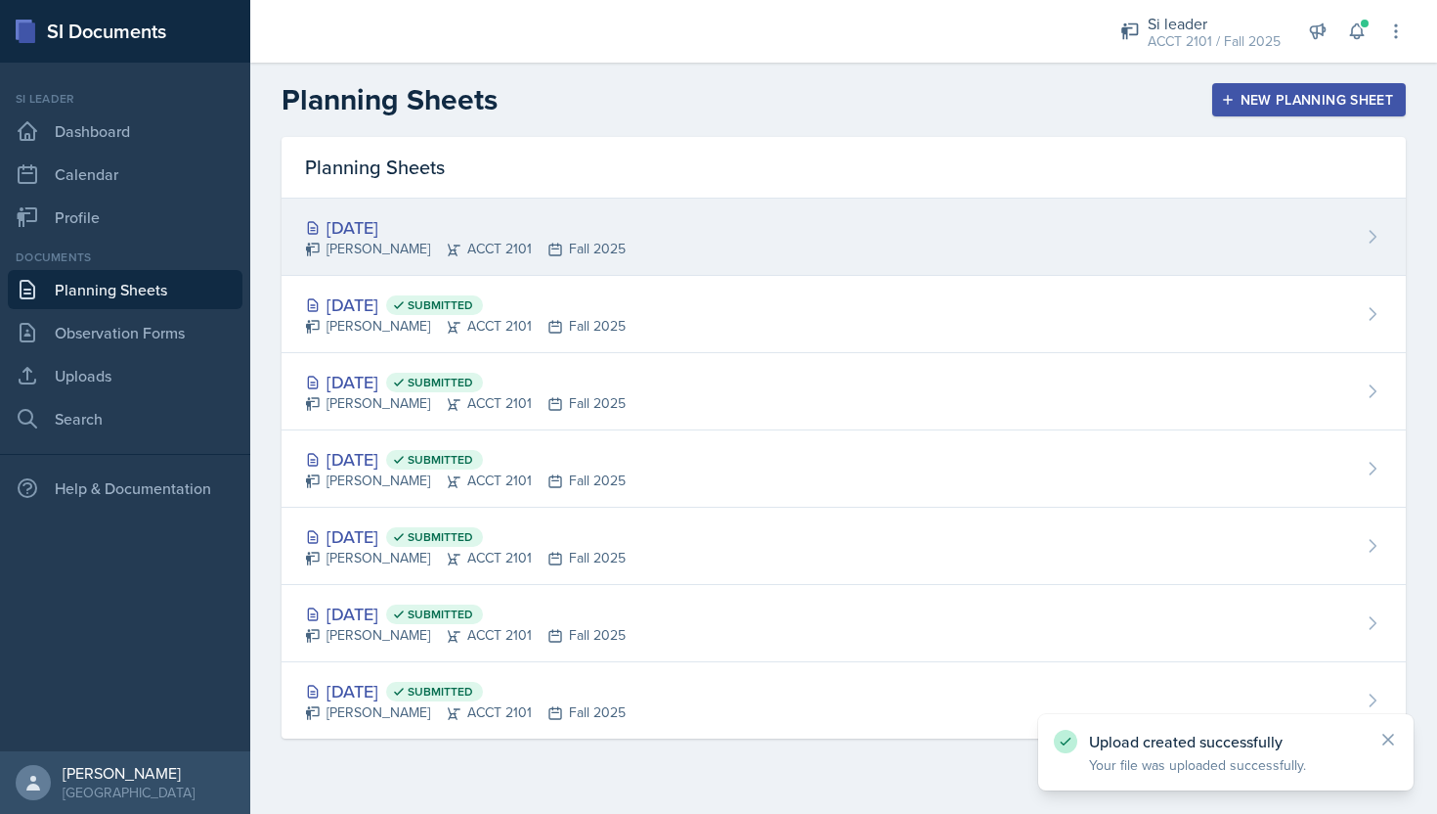
click at [826, 222] on div "[DATE] [PERSON_NAME] ACCT 2101 Fall 2025" at bounding box center [844, 236] width 1124 height 77
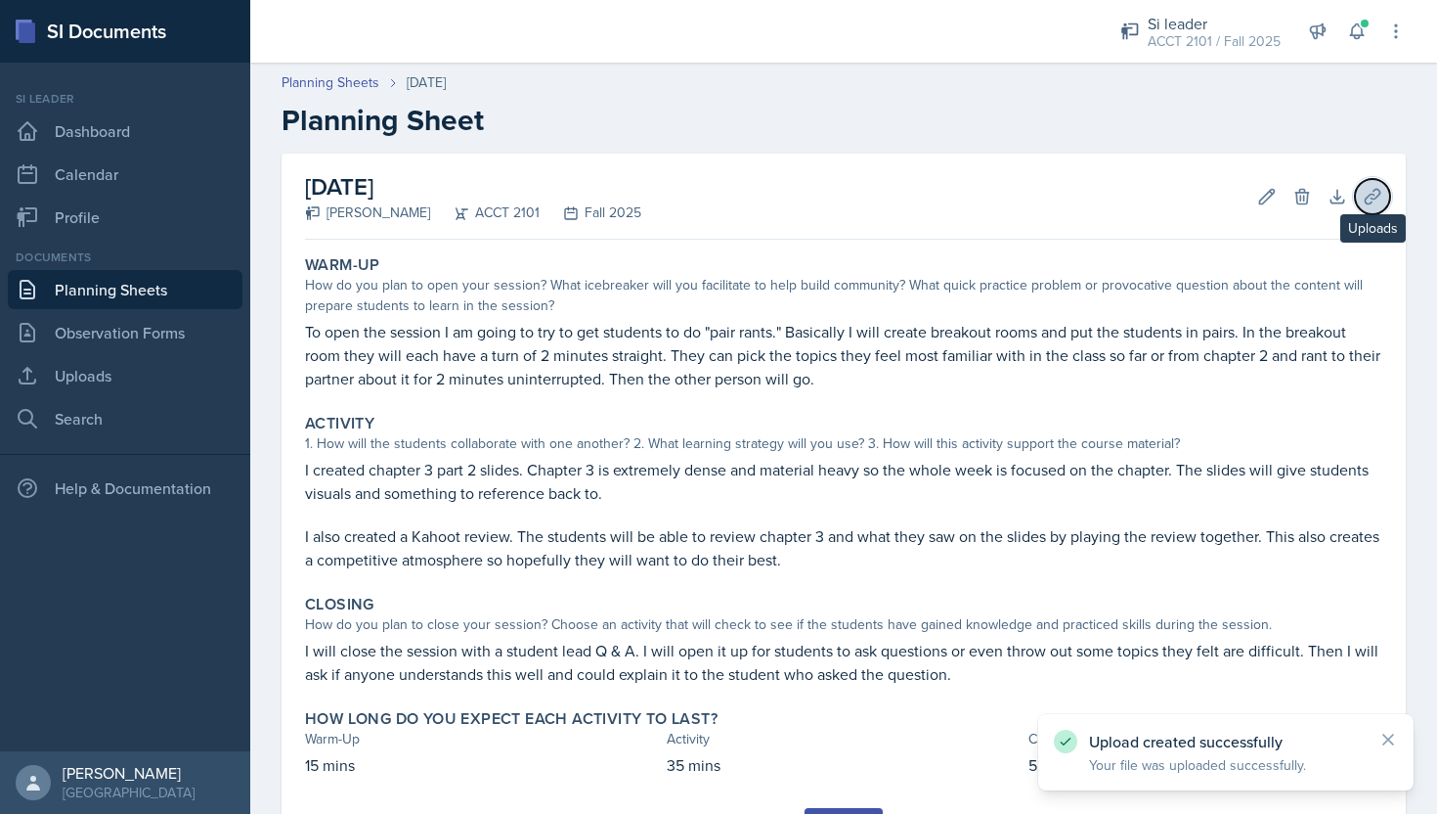
click at [1366, 199] on icon at bounding box center [1372, 196] width 15 height 15
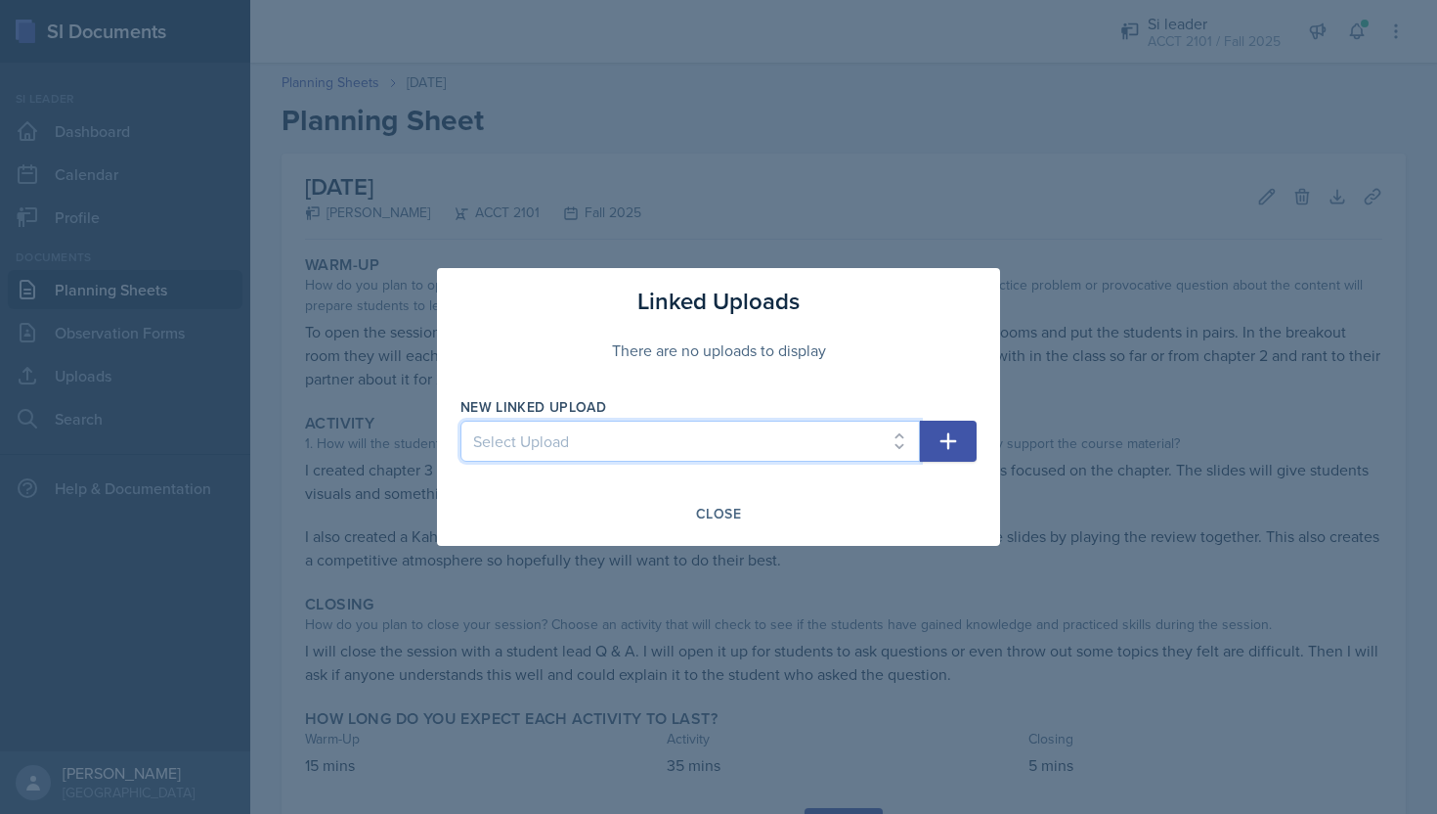
click at [820, 452] on select "Select Upload Session 1 Ch 1 Slides Major Review 1 Chapter 3 ACCT 2101 slides a…" at bounding box center [691, 440] width 460 height 41
select select "e6523c3d-40f8-4449-b5d4-f07fef7569e2"
click at [927, 455] on button "button" at bounding box center [948, 440] width 57 height 41
select select
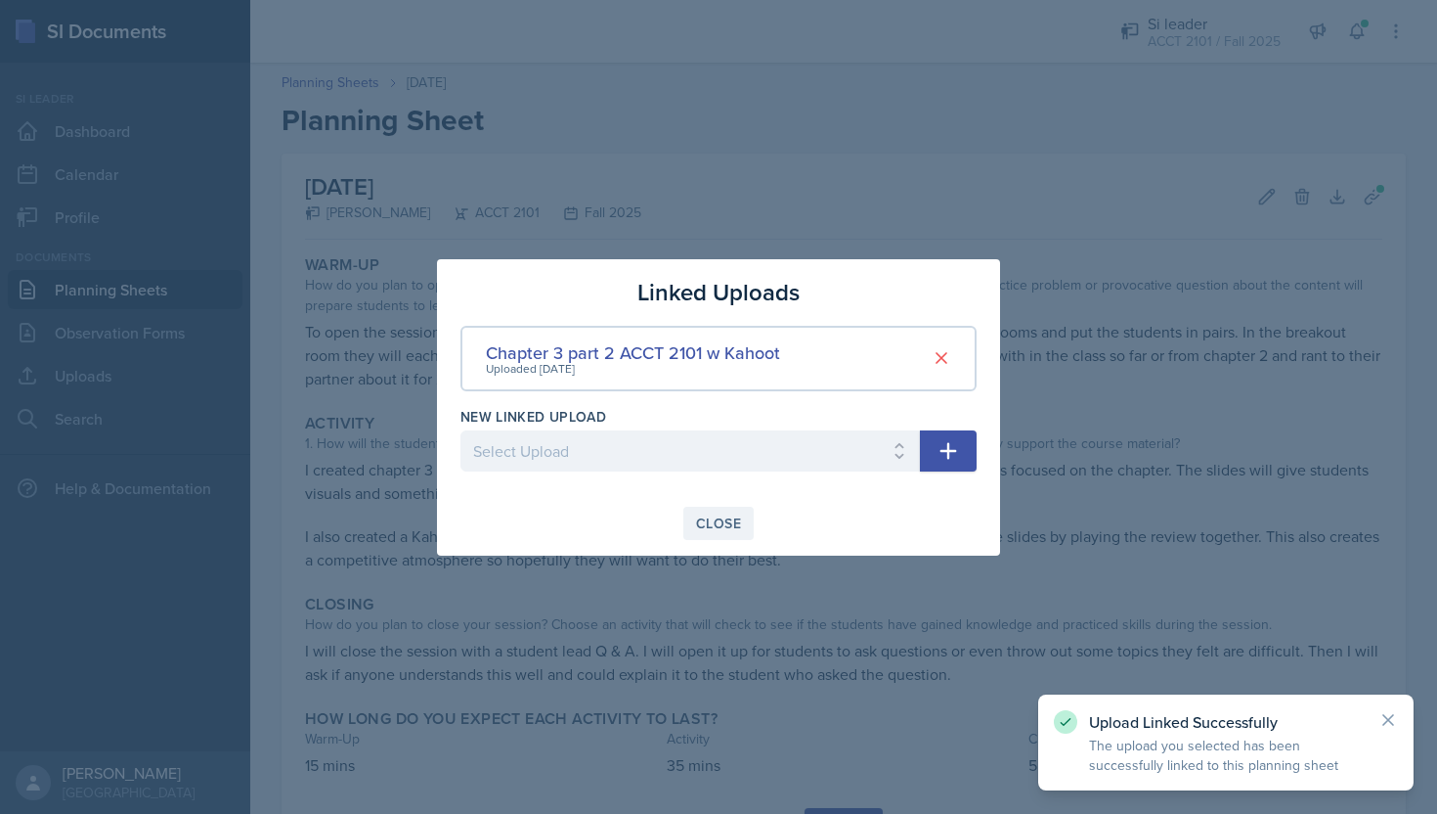
click at [740, 525] on button "Close" at bounding box center [718, 523] width 70 height 33
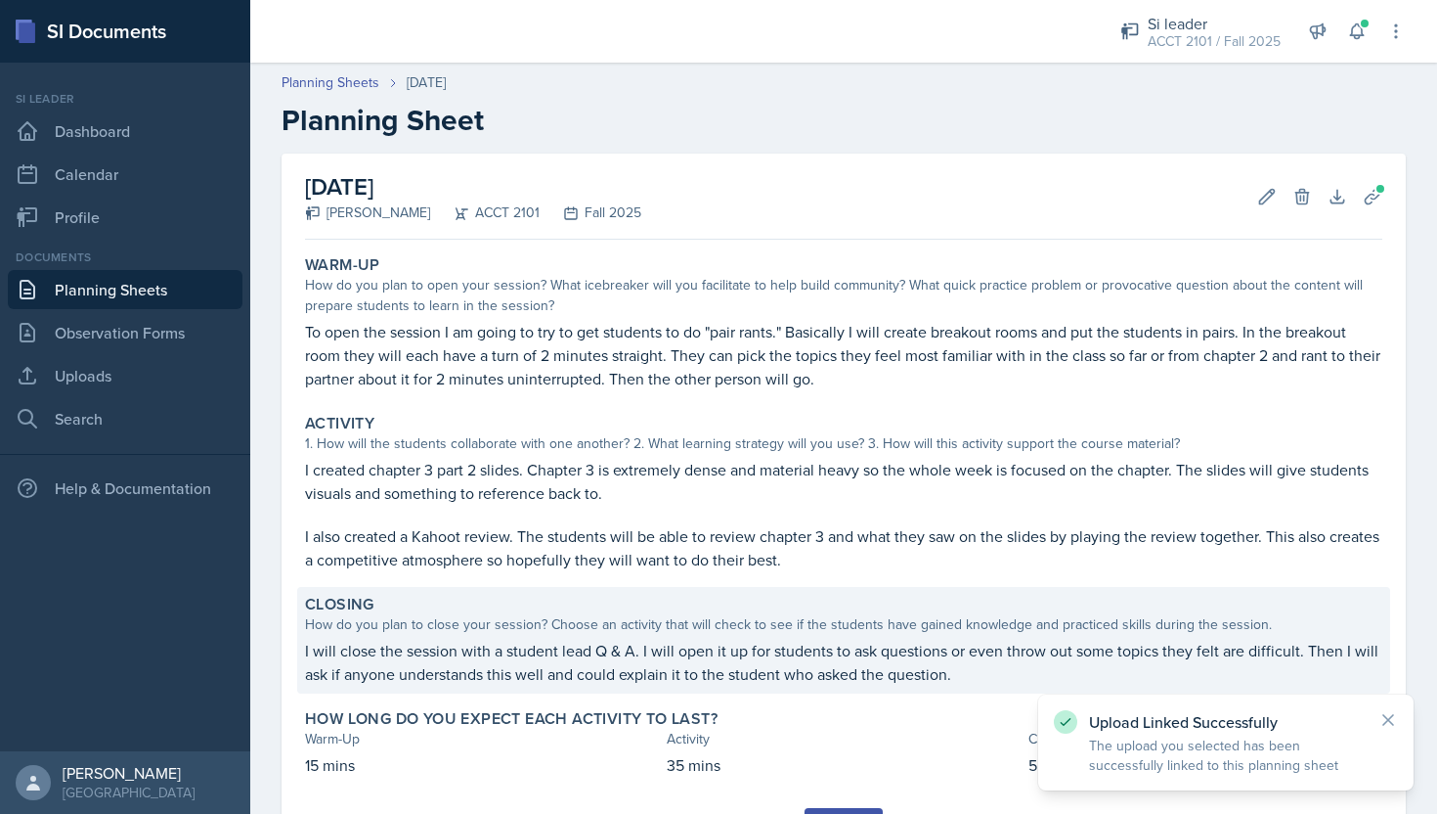
scroll to position [98, 0]
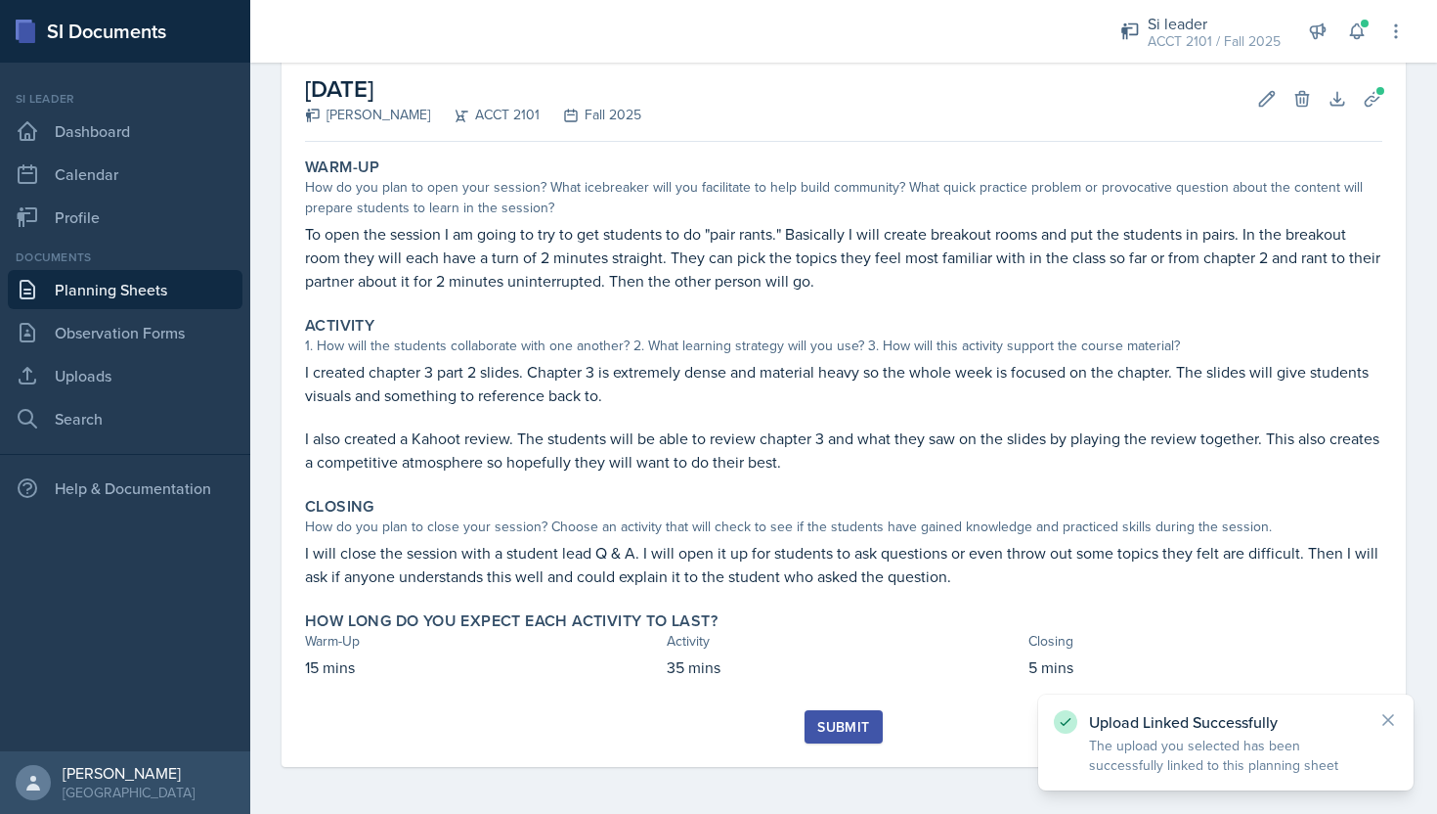
click at [845, 722] on div "Submit" at bounding box center [843, 727] width 52 height 16
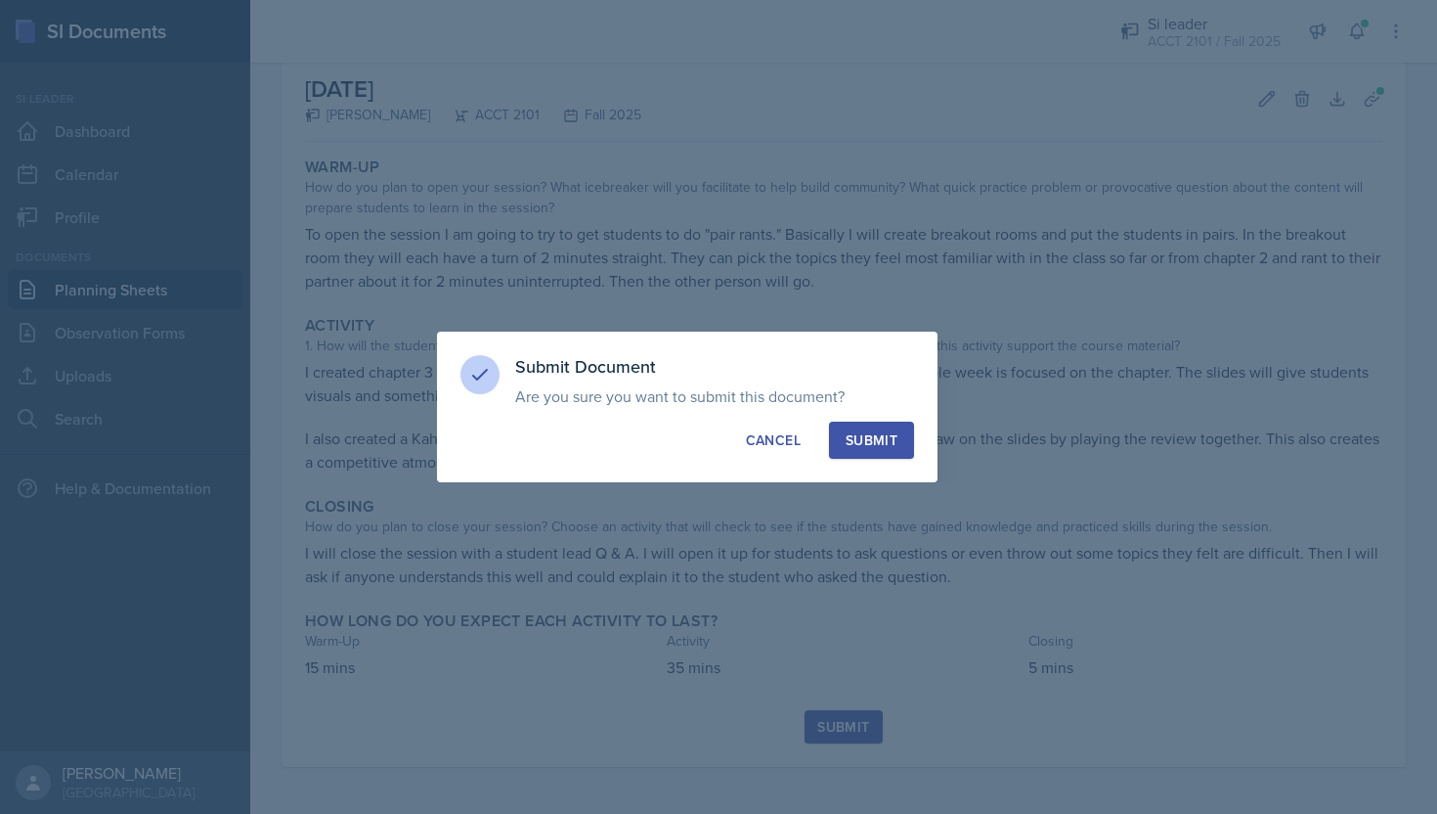
click at [880, 449] on button "Submit" at bounding box center [871, 439] width 85 height 37
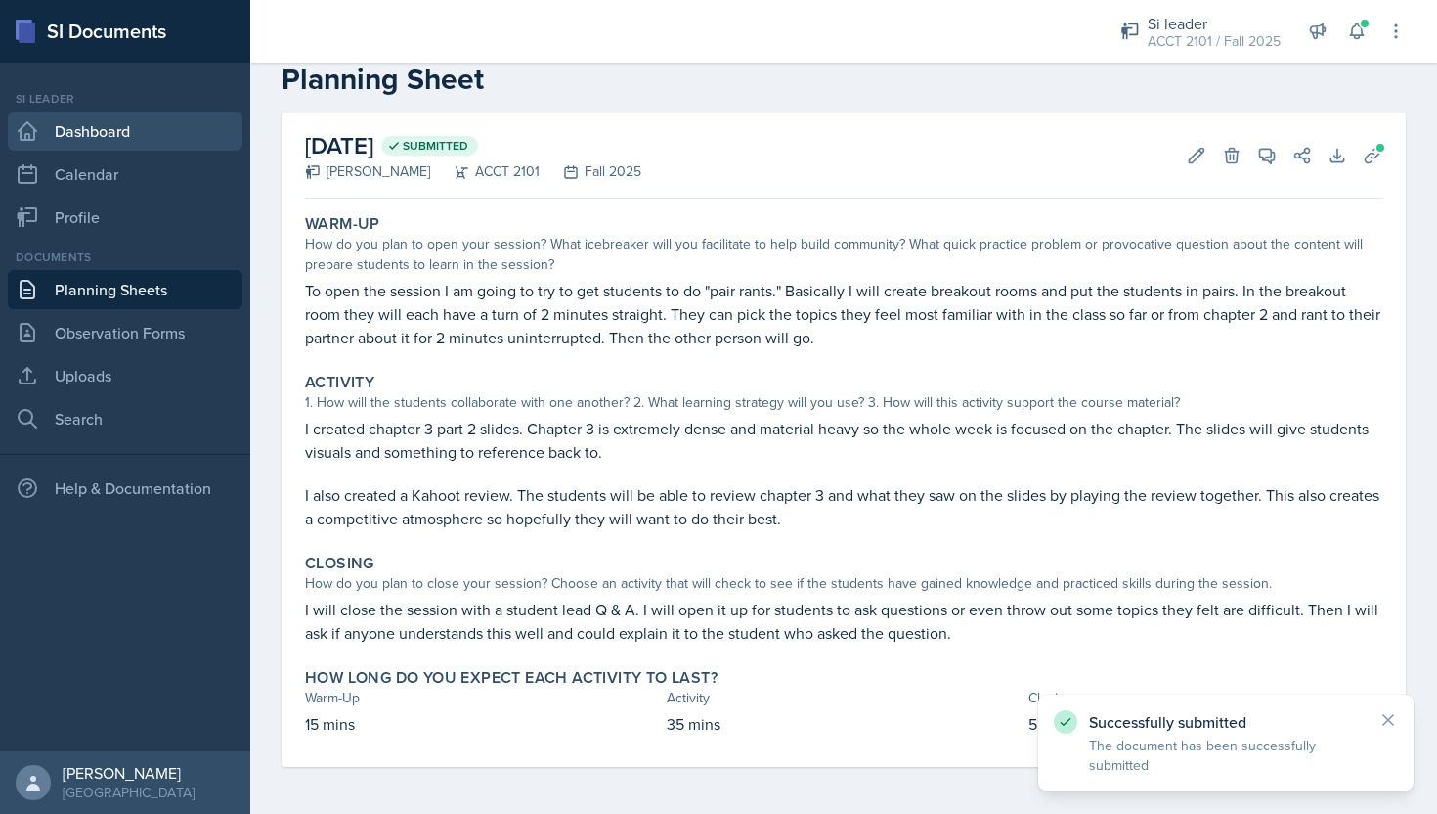
click at [159, 128] on link "Dashboard" at bounding box center [125, 130] width 235 height 39
